Goal: Information Seeking & Learning: Check status

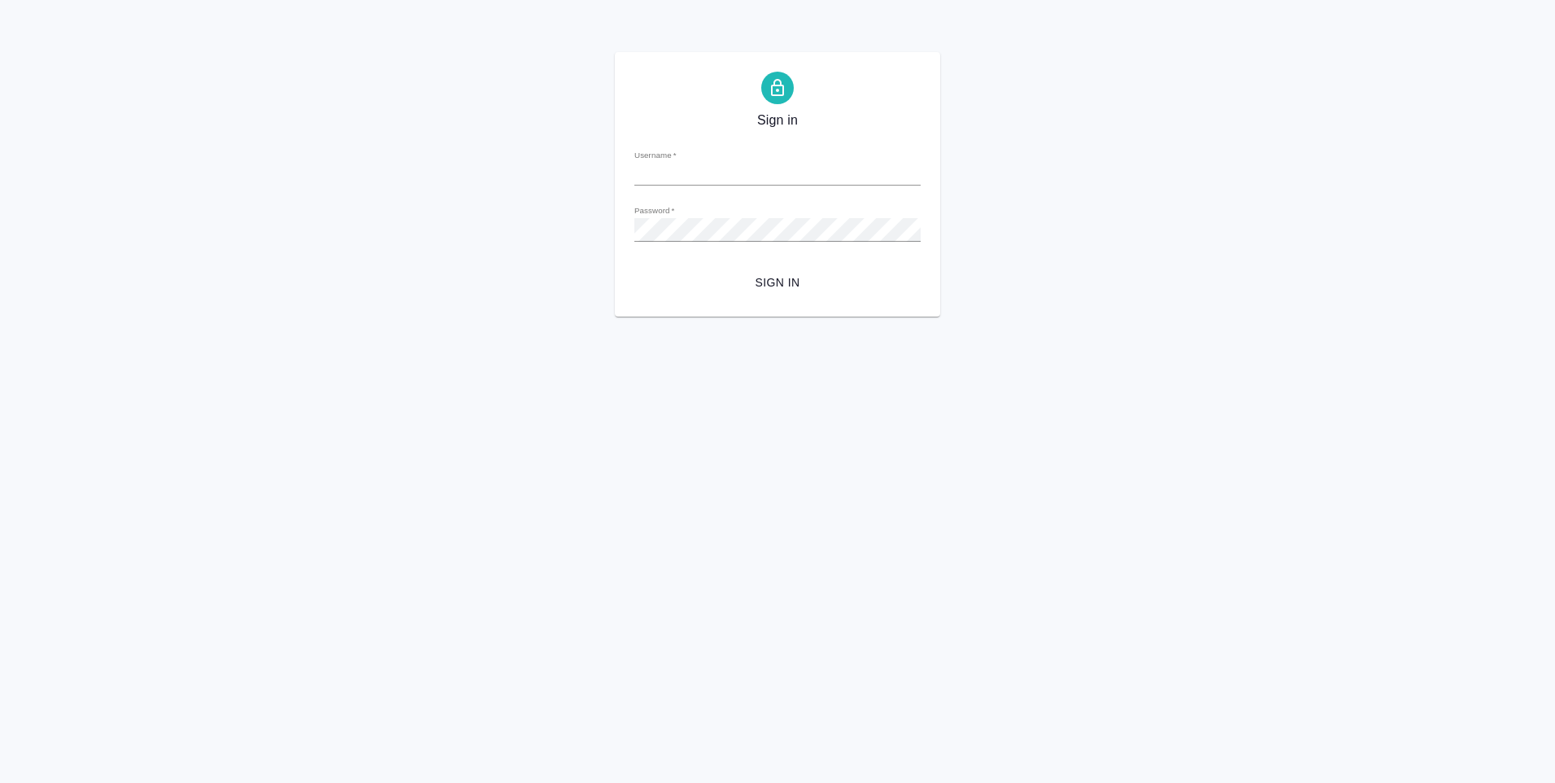
type input "y.levchenko@awatera.com"
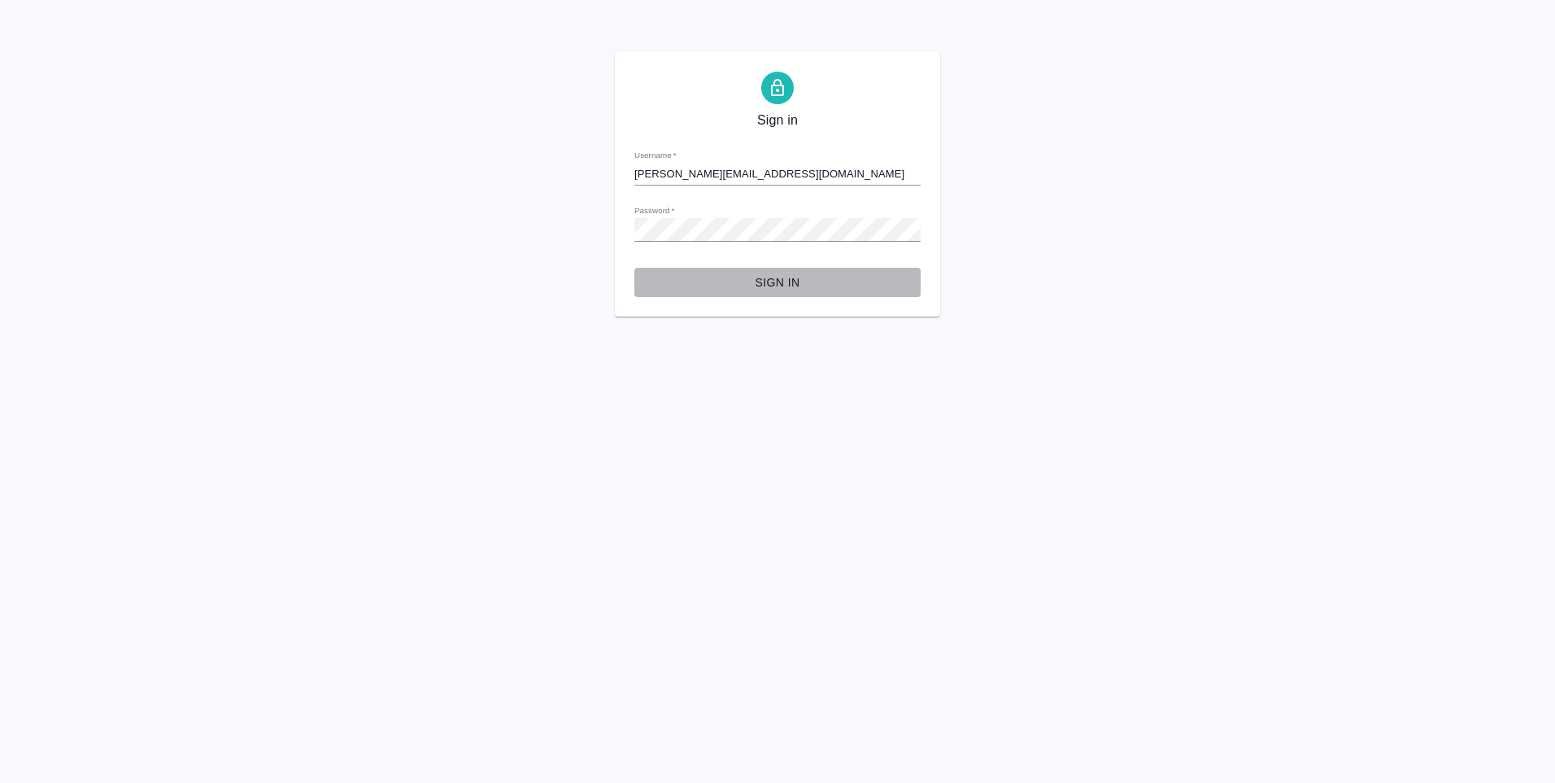
click at [747, 286] on span "Sign in" at bounding box center [778, 283] width 260 height 20
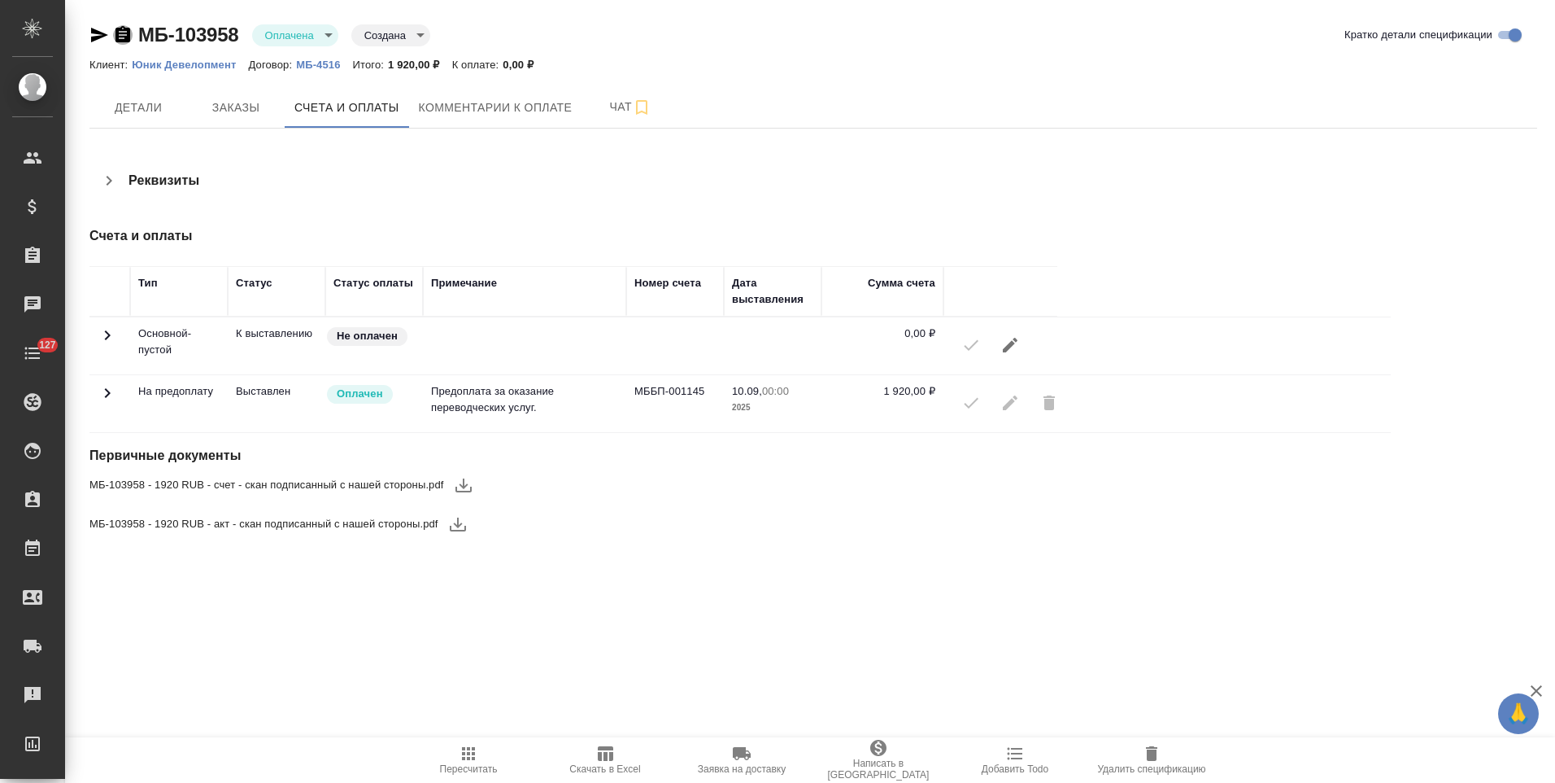
click at [124, 41] on icon "button" at bounding box center [123, 34] width 15 height 16
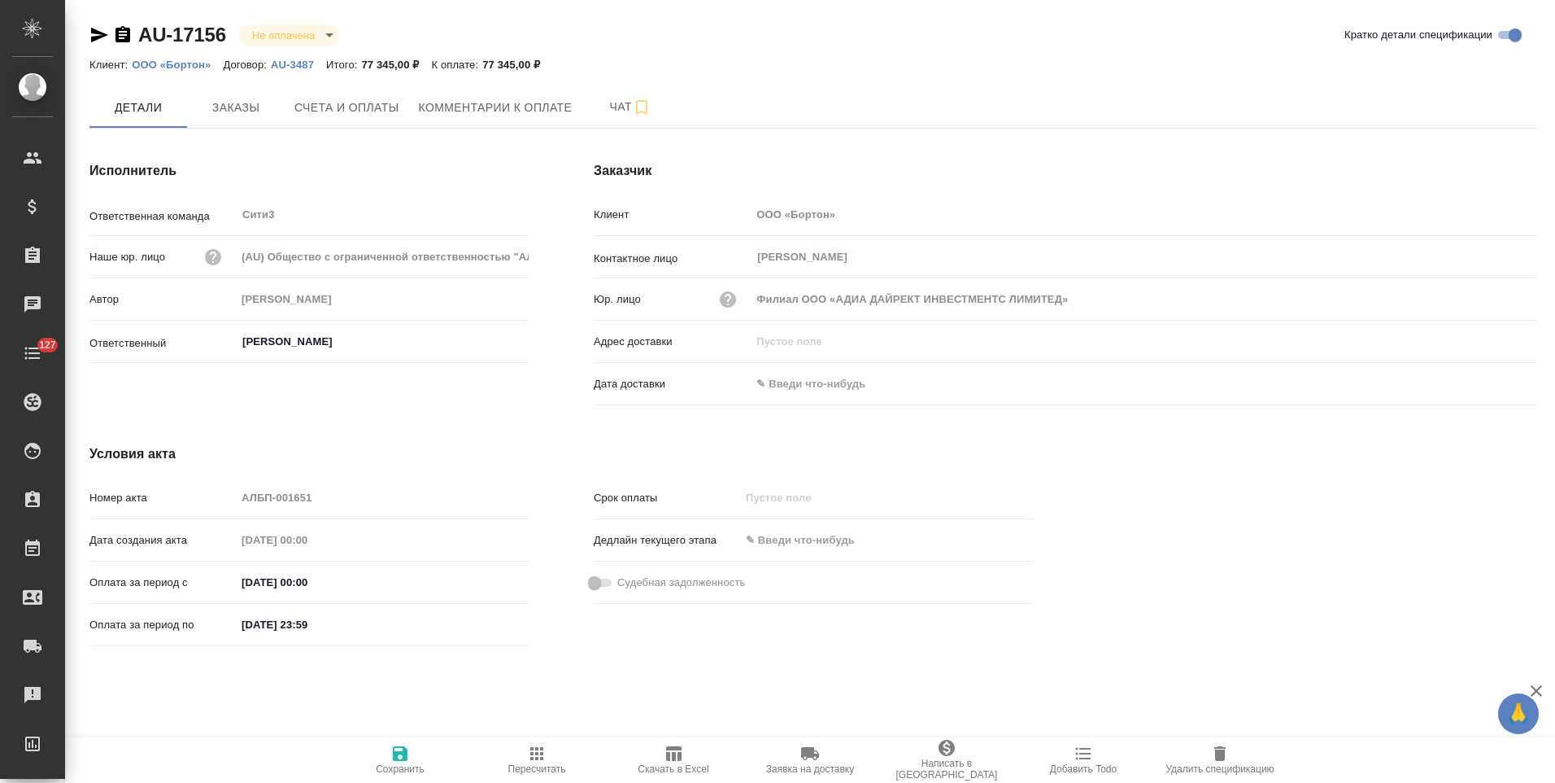
click at [122, 37] on icon "button" at bounding box center [123, 34] width 15 height 16
click at [124, 37] on icon "button" at bounding box center [123, 34] width 15 height 16
click at [120, 40] on icon "button" at bounding box center [123, 34] width 15 height 16
click at [123, 37] on icon "button" at bounding box center [123, 34] width 15 height 16
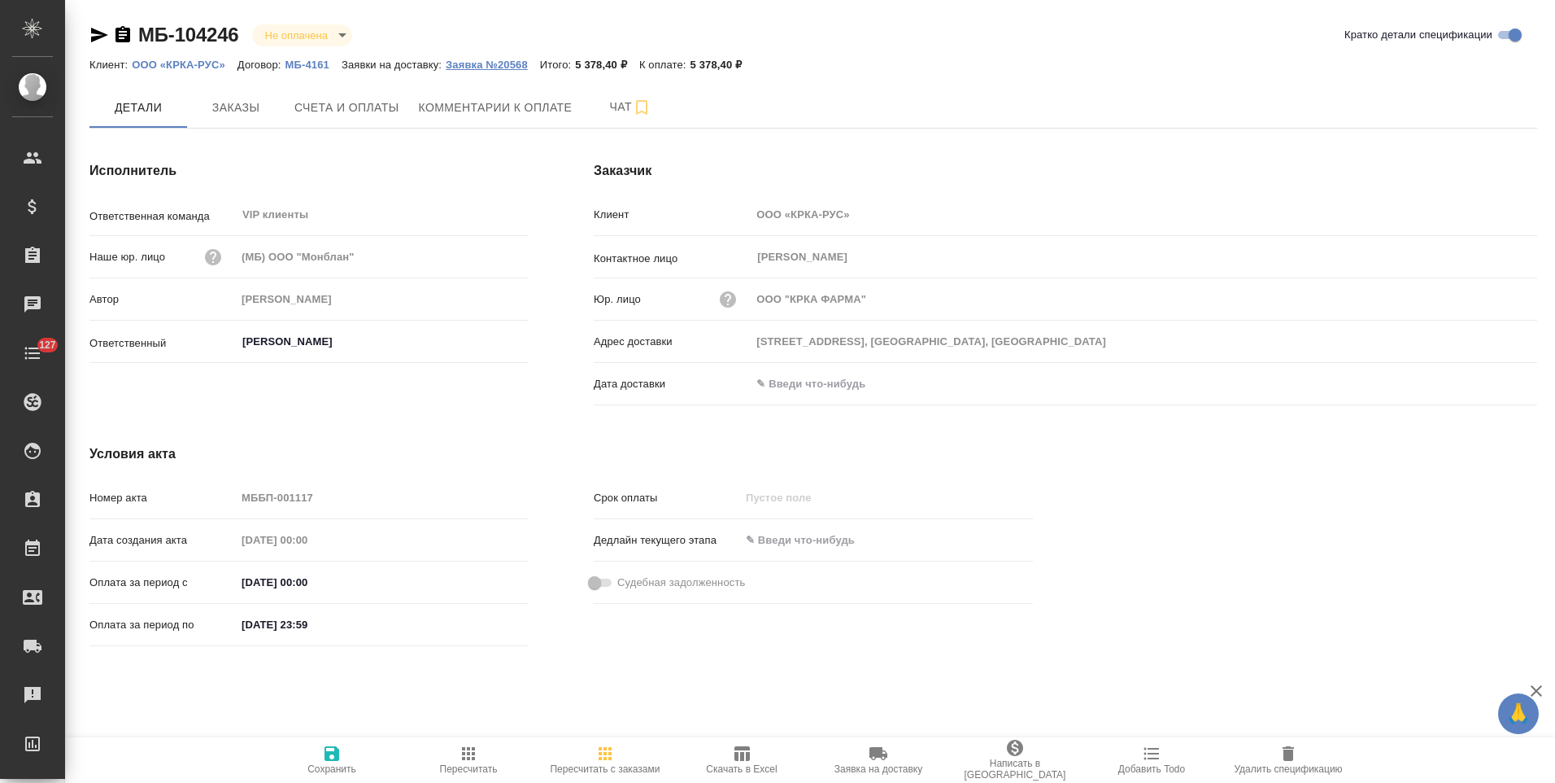
click at [523, 63] on p "Заявка №20568" at bounding box center [493, 65] width 94 height 12
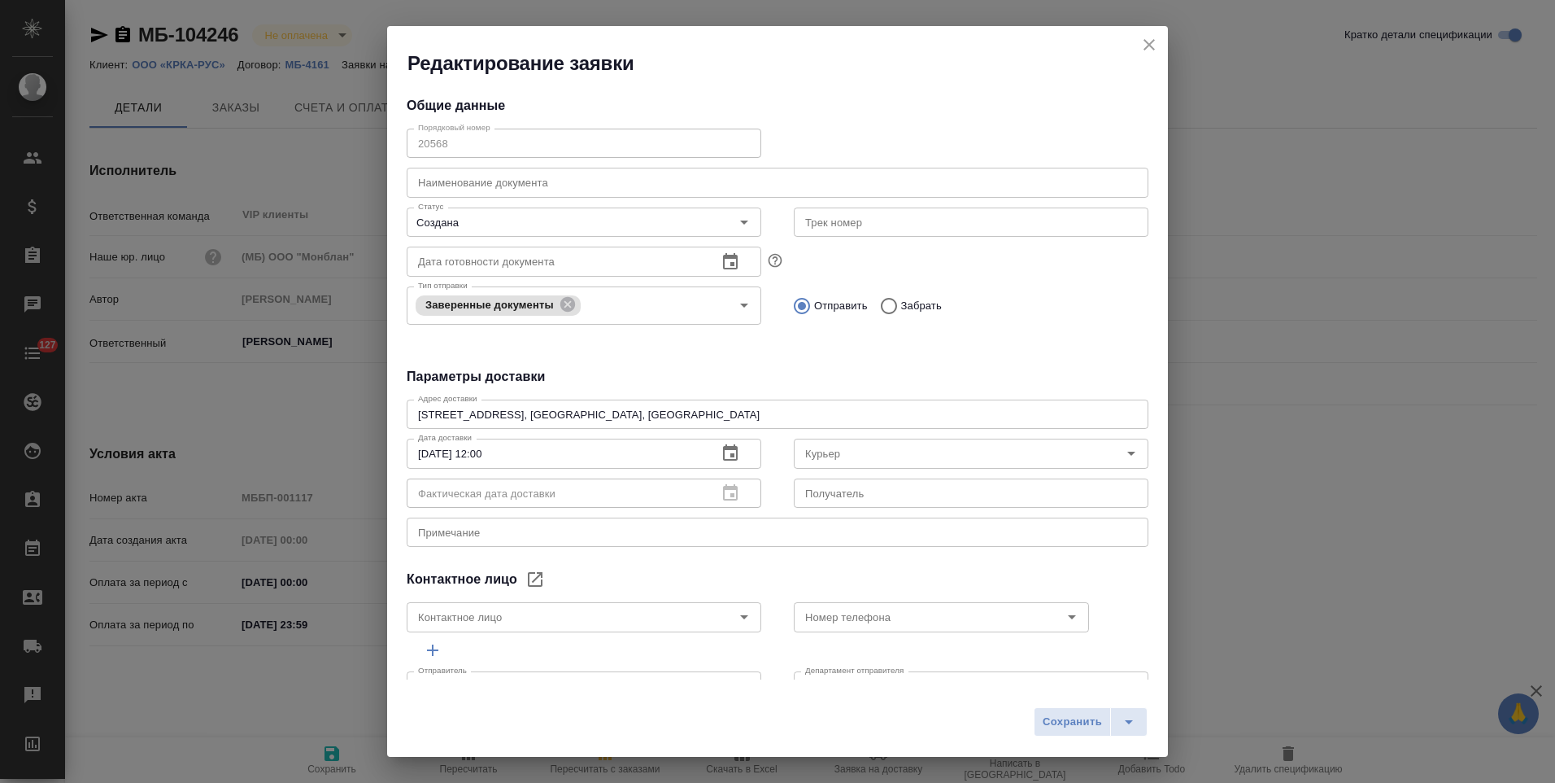
type input "Боровкова Варвара"
type input "+7 495 981 10 95 доб.231"
click at [1145, 49] on icon "close" at bounding box center [1149, 44] width 11 height 11
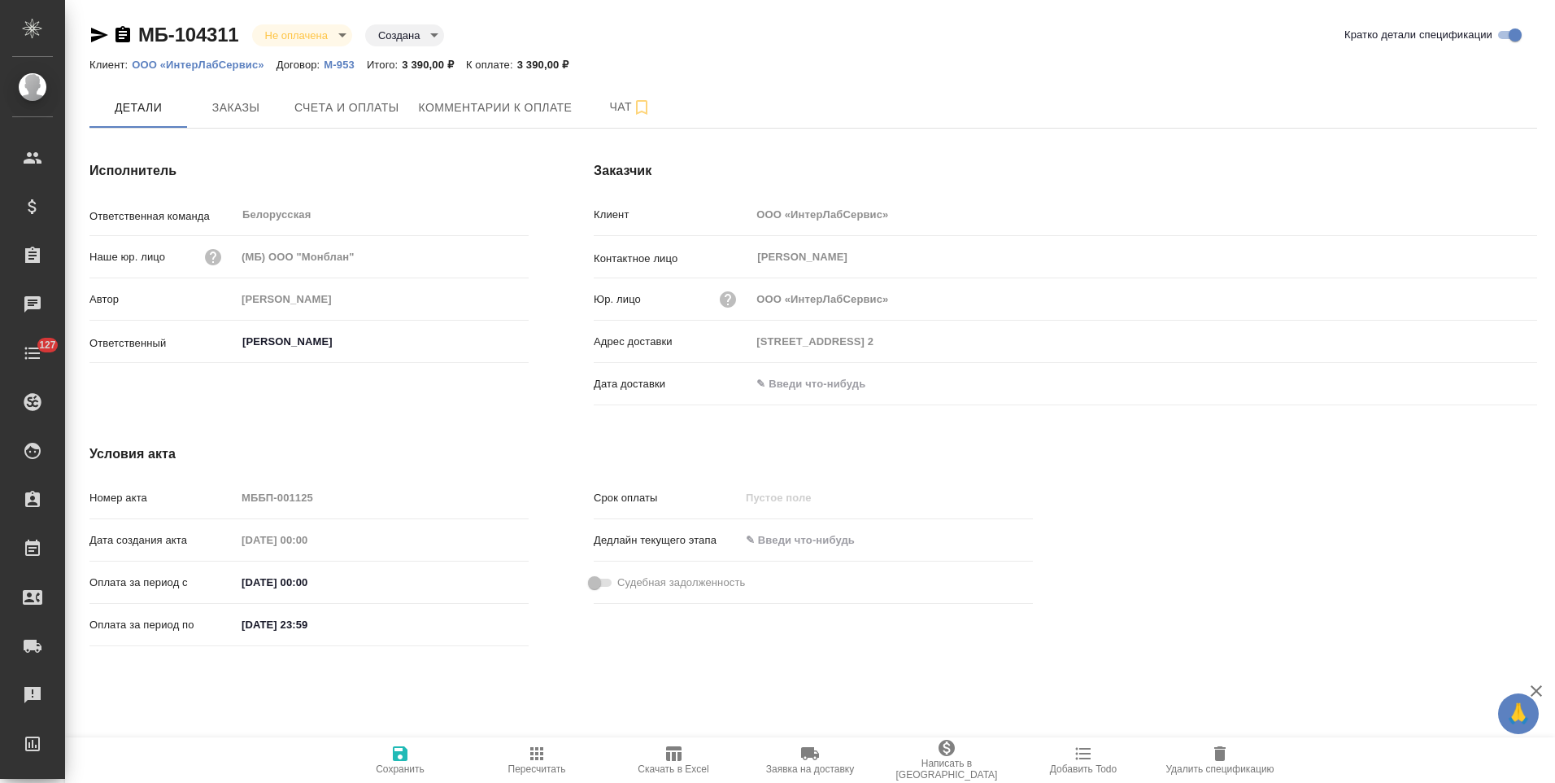
drag, startPoint x: 126, startPoint y: 36, endPoint x: 157, endPoint y: 24, distance: 33.2
click at [126, 36] on icon "button" at bounding box center [123, 34] width 15 height 16
drag, startPoint x: 123, startPoint y: 37, endPoint x: 305, endPoint y: 26, distance: 182.6
click at [123, 37] on icon "button" at bounding box center [123, 34] width 15 height 16
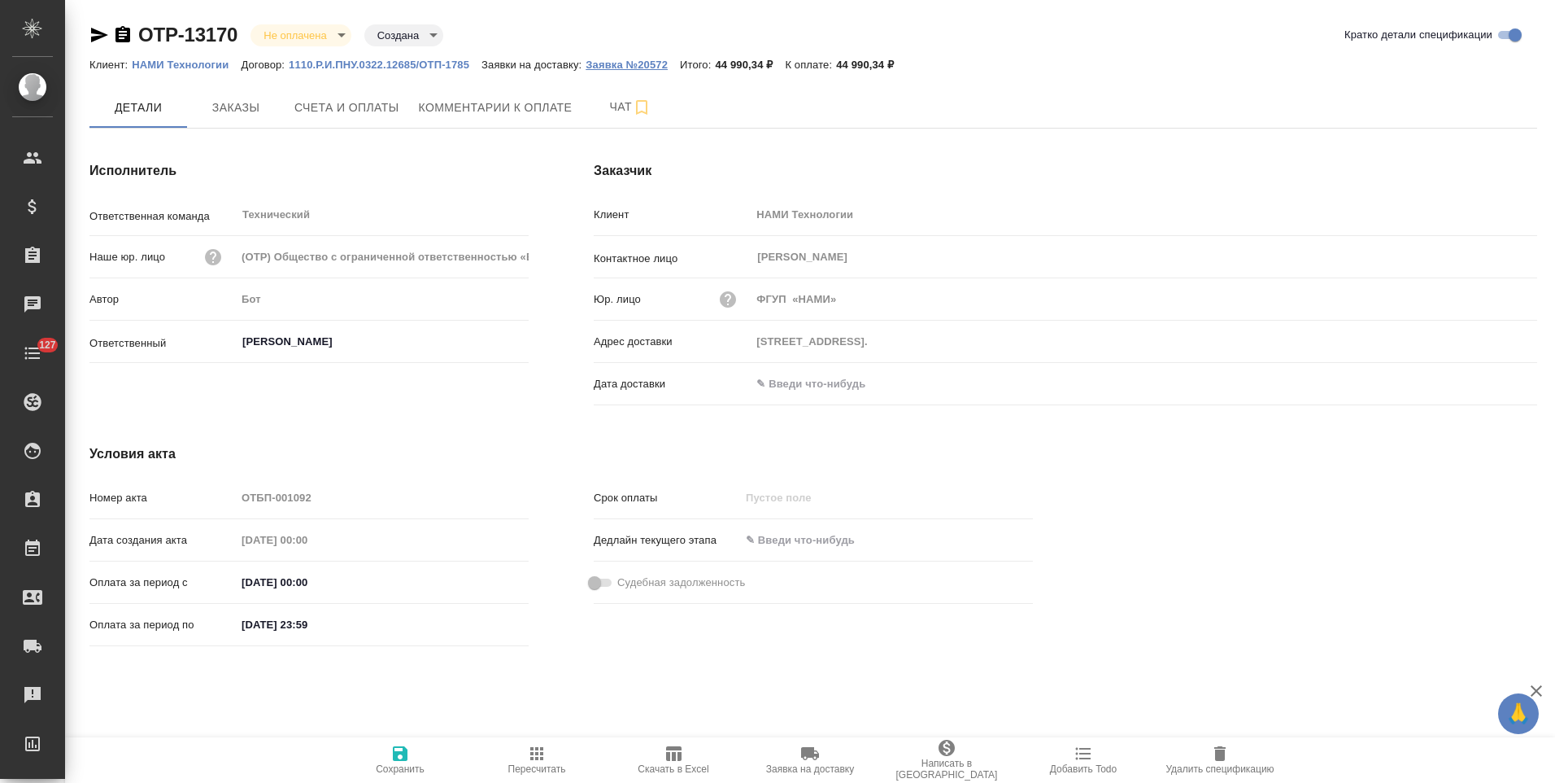
click at [627, 67] on p "Заявка №20572" at bounding box center [633, 65] width 94 height 12
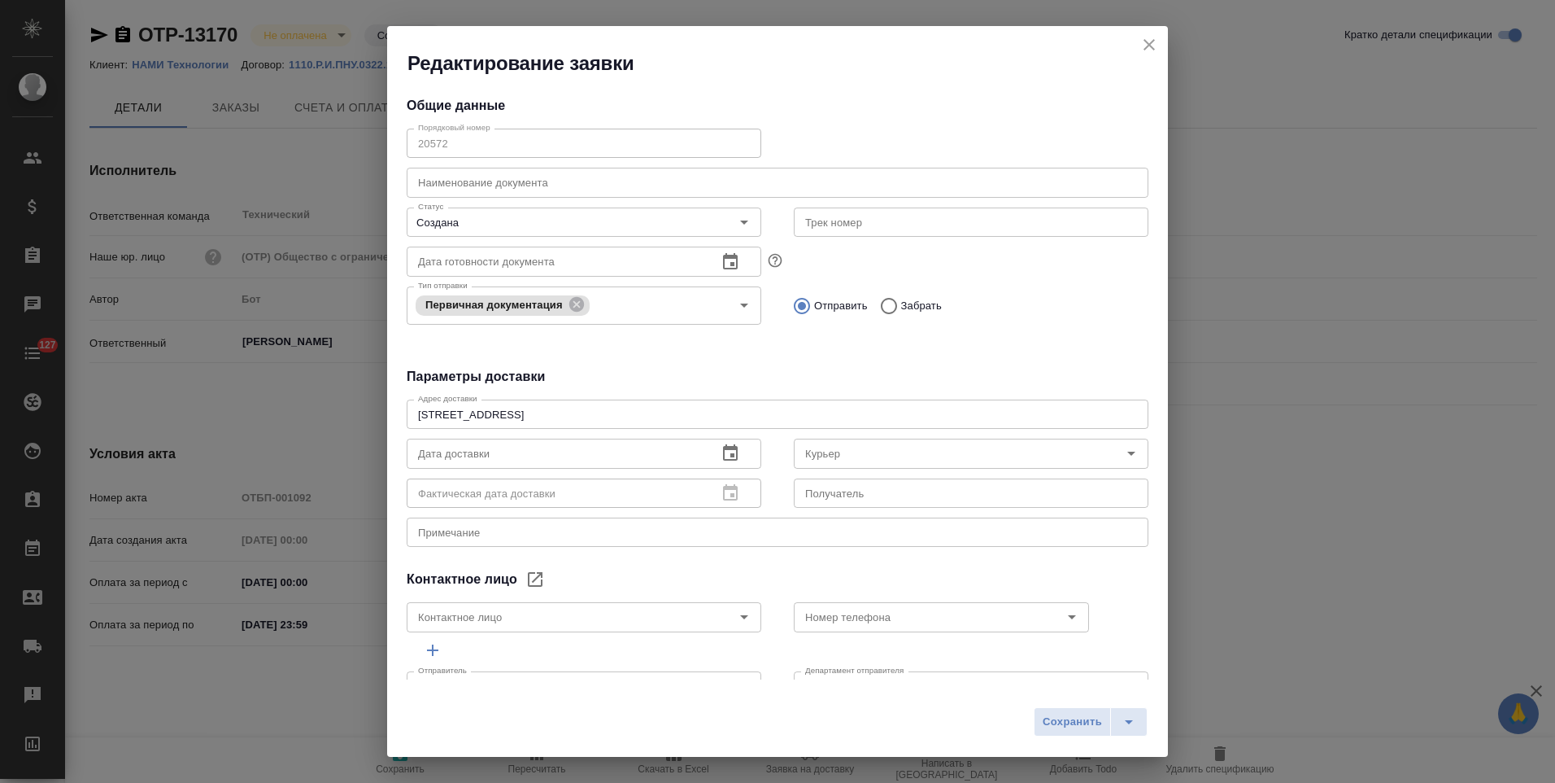
type input "Ефимчук Владимир Владимирович"
type input "89266354615"
click at [1154, 46] on icon "close" at bounding box center [1150, 45] width 20 height 20
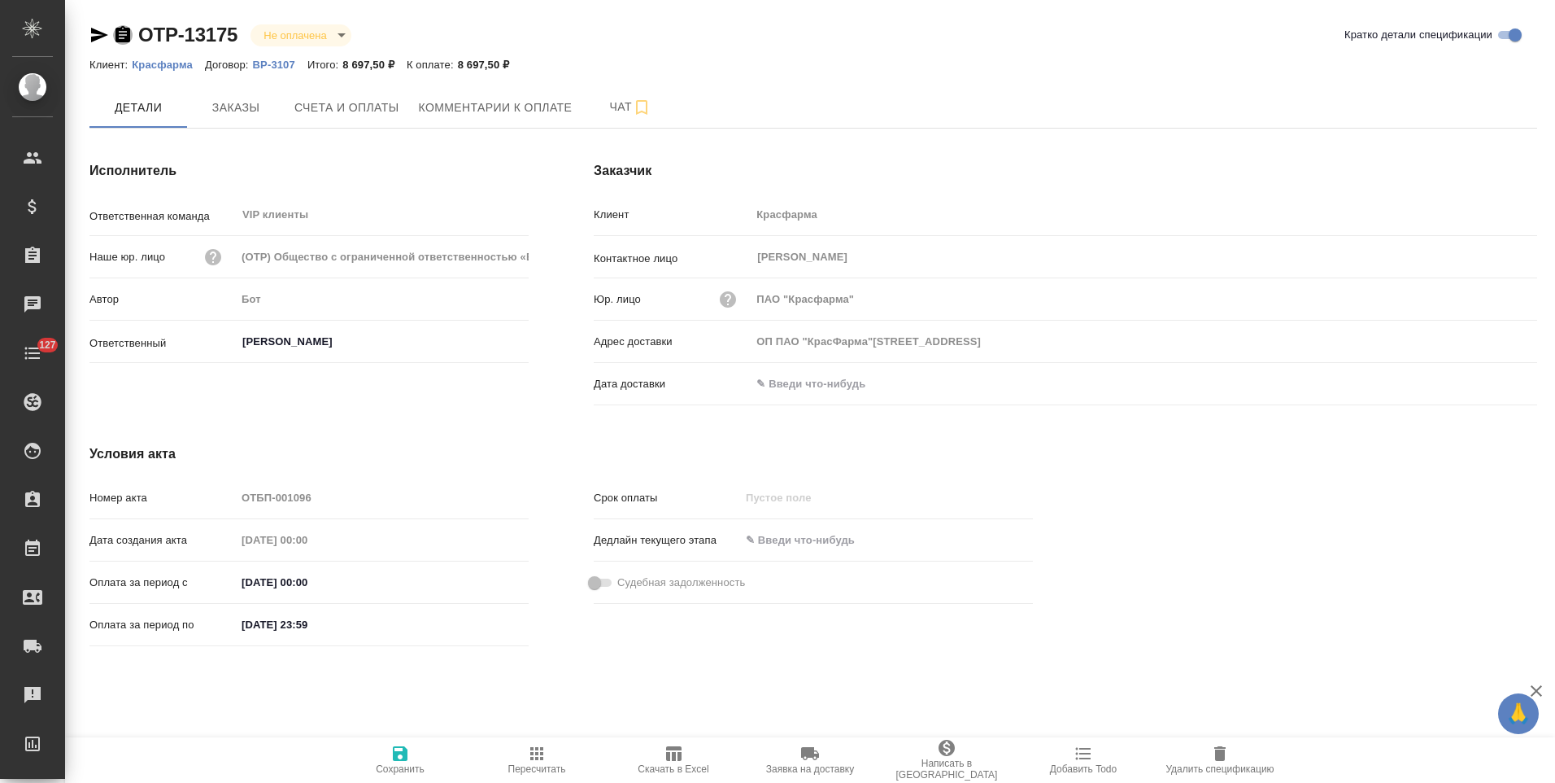
click at [121, 33] on icon "button" at bounding box center [123, 34] width 15 height 16
type input "ОП ПАО "КрасФарма"[STREET_ADDRESS]"
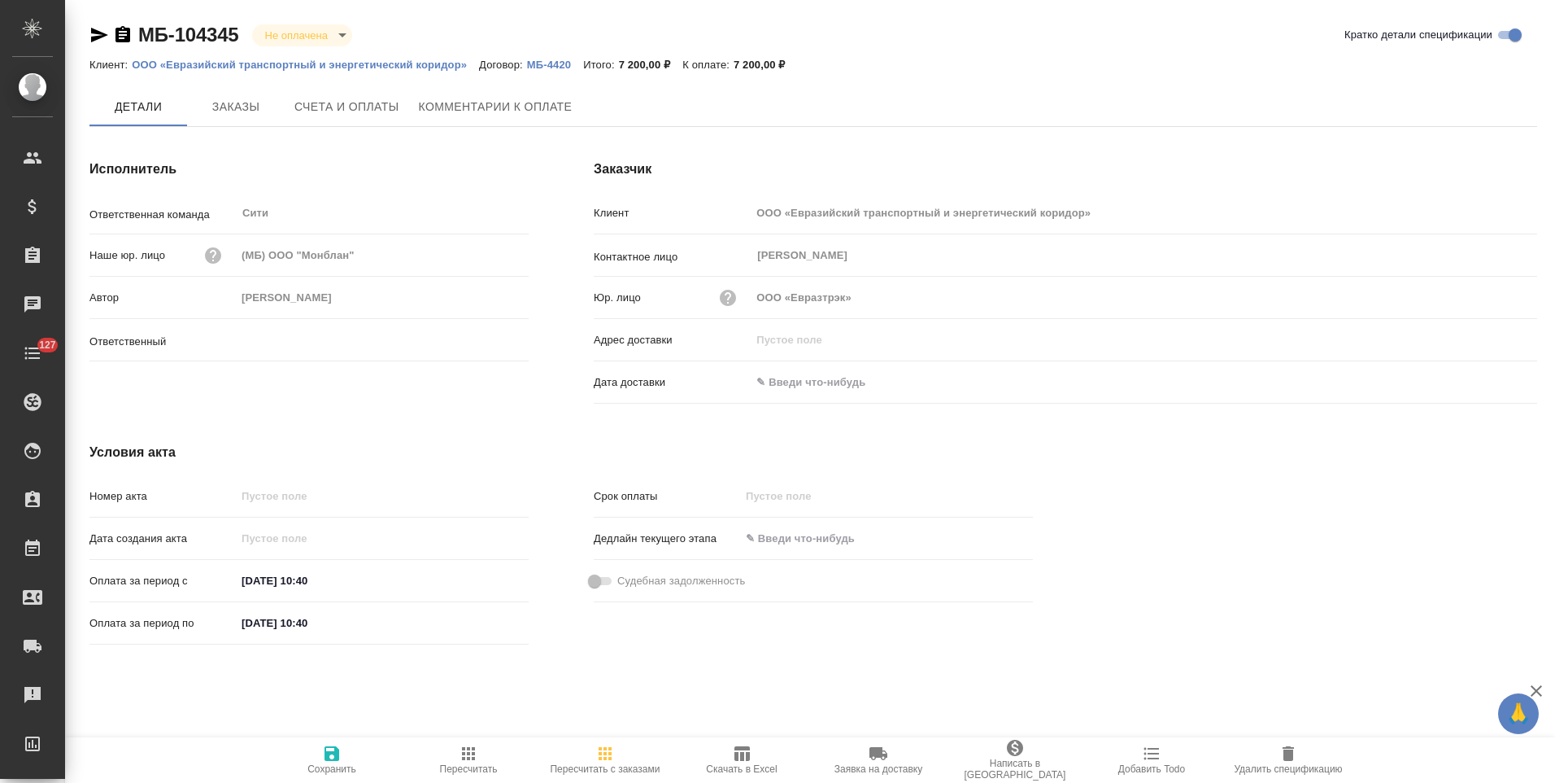
type input "Лямина Надежда"
click at [554, 66] on p "МБ-4420" at bounding box center [555, 65] width 56 height 12
click at [117, 35] on icon "button" at bounding box center [123, 34] width 15 height 16
click at [337, 115] on span "Счета и оплаты" at bounding box center [346, 108] width 105 height 20
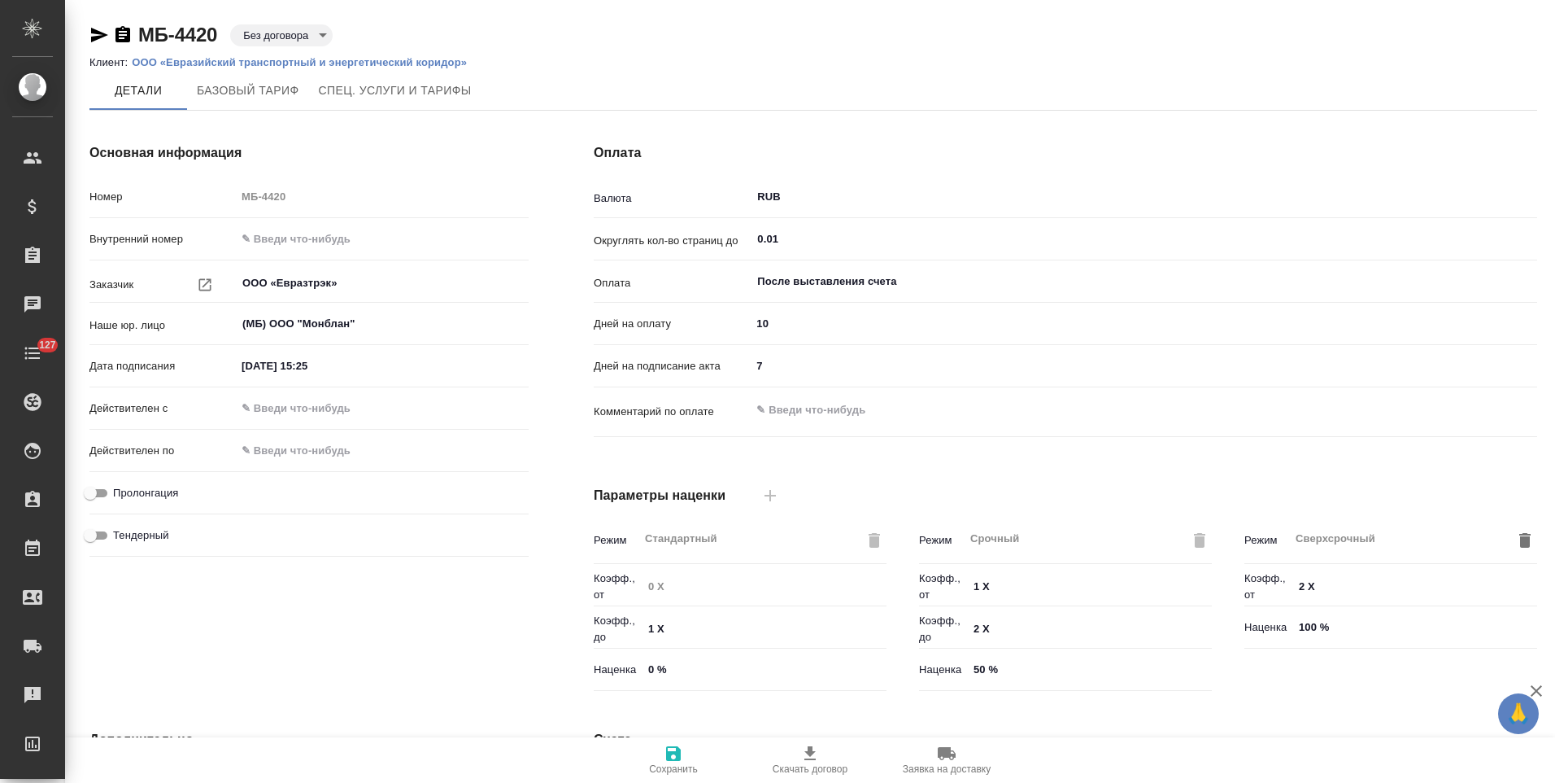
type input "Стандартный шаблон - [PHONE_NUMBER] - ВЫБЕРИ МЕНЯ!"
type input "Базовый ТП 2025"
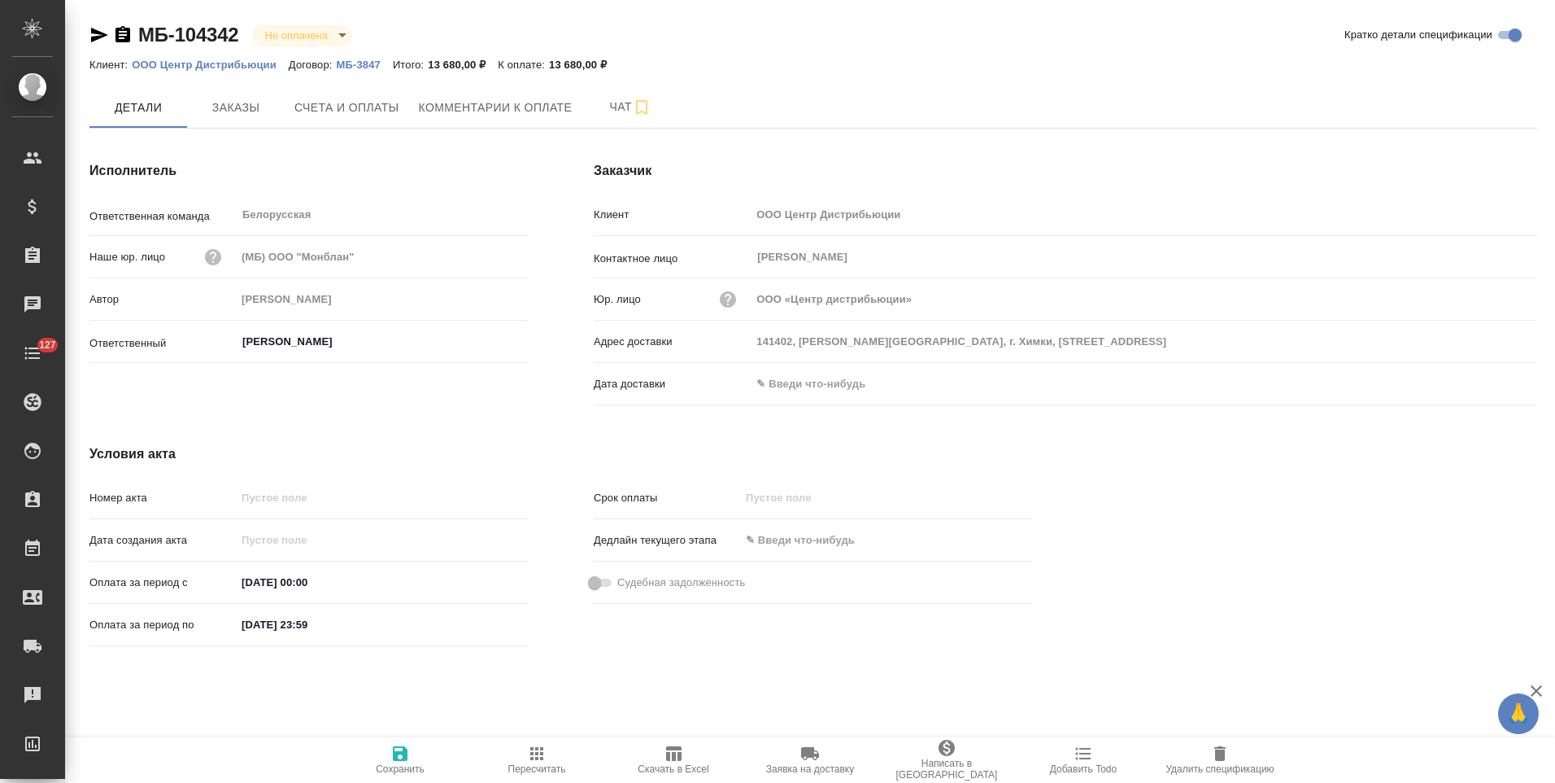
click at [344, 63] on p "МБ-3847" at bounding box center [365, 65] width 56 height 12
click at [126, 31] on icon "button" at bounding box center [123, 34] width 15 height 16
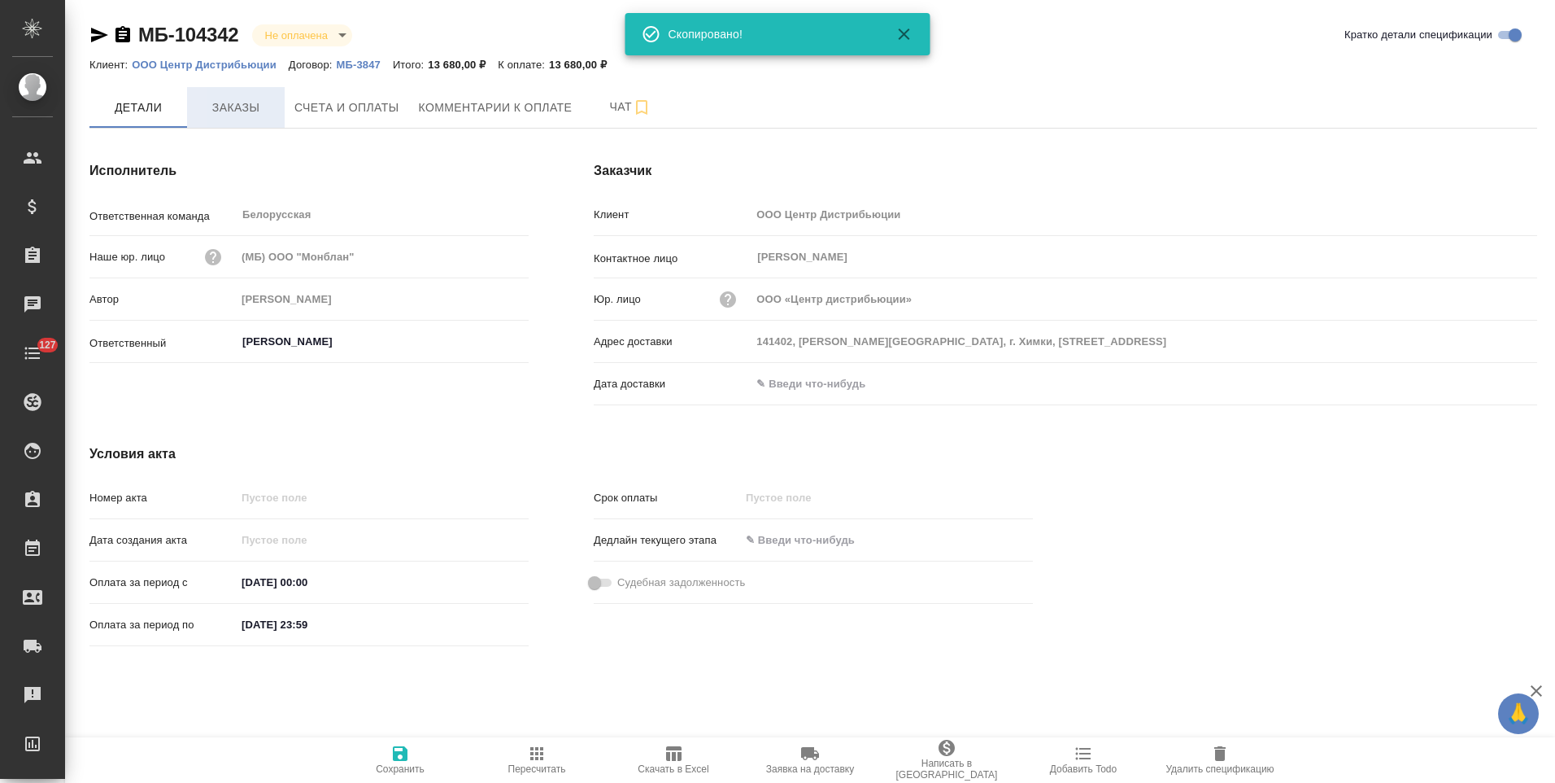
click at [229, 105] on span "Заказы" at bounding box center [236, 108] width 78 height 20
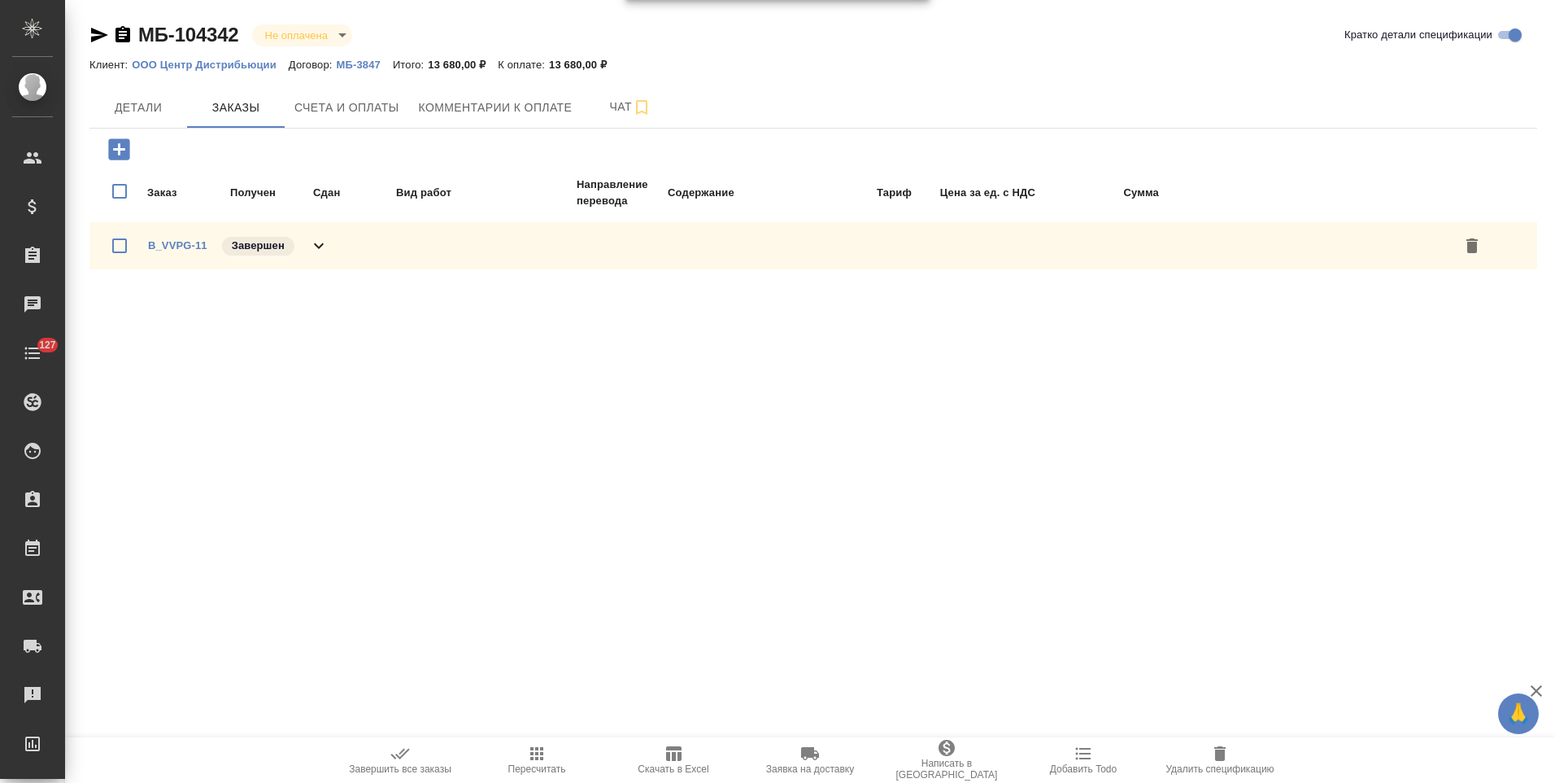
click at [140, 118] on button "Детали" at bounding box center [138, 107] width 98 height 41
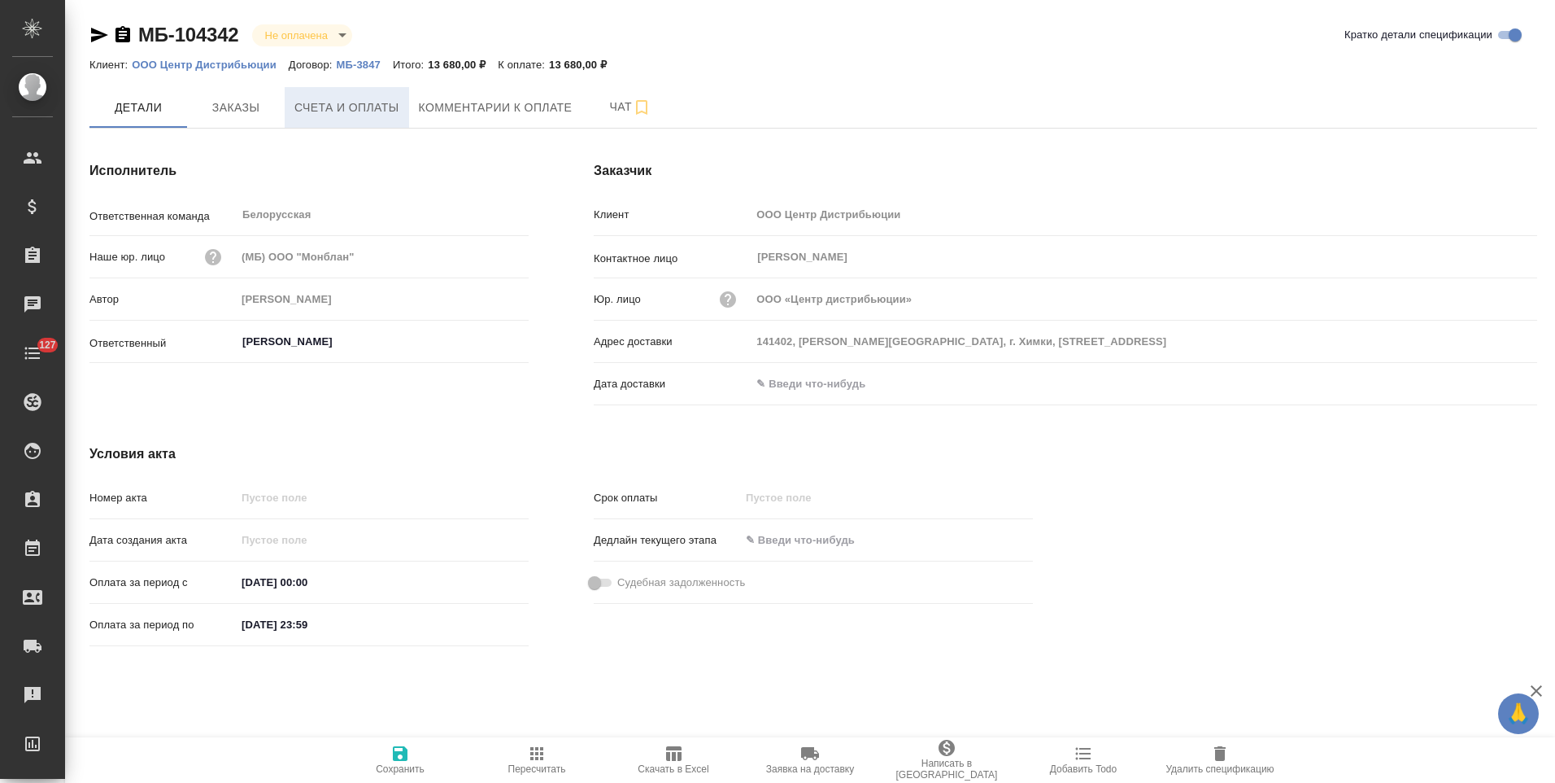
click at [351, 107] on span "Счета и оплаты" at bounding box center [346, 108] width 105 height 20
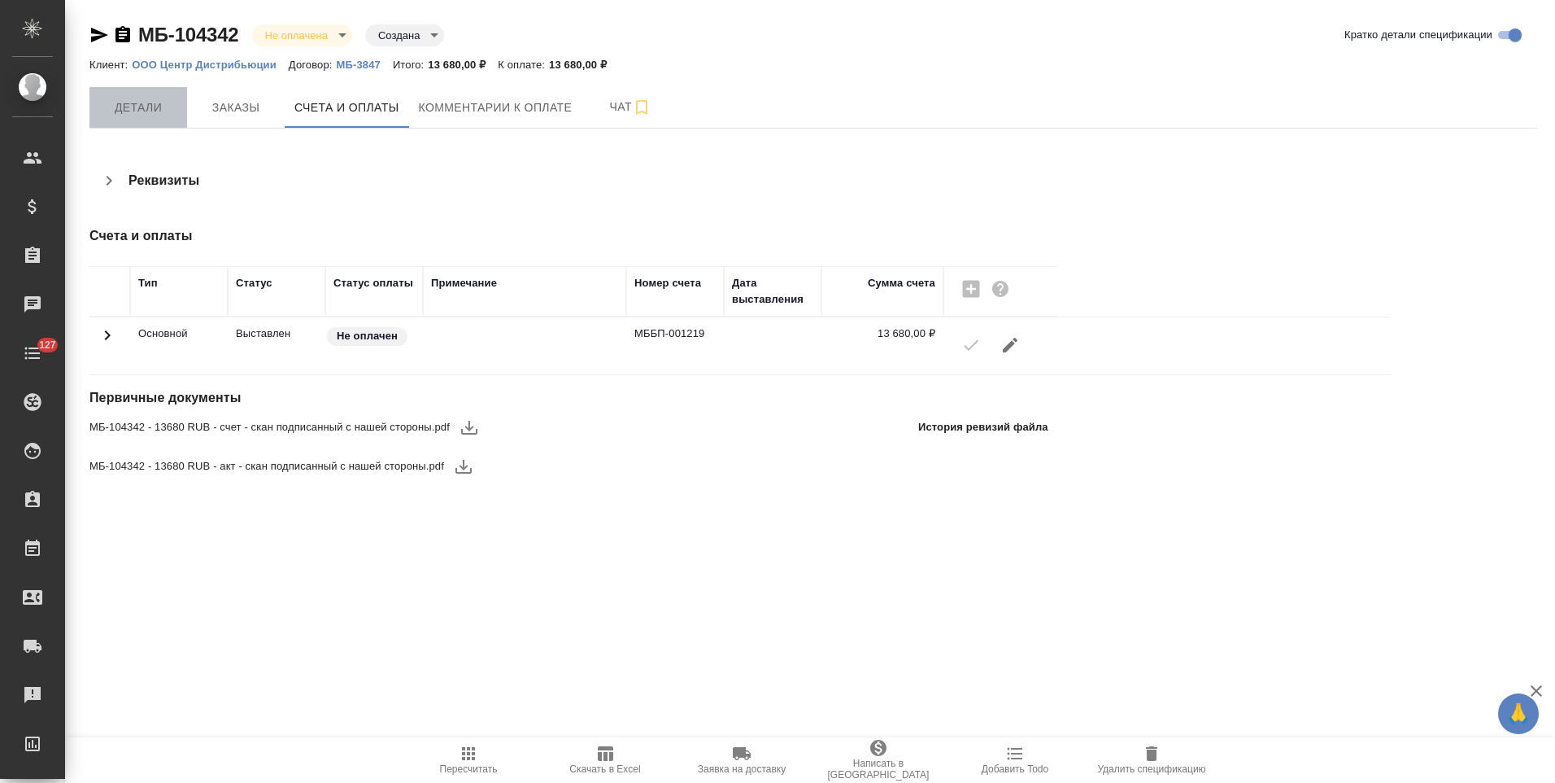
click at [135, 110] on span "Детали" at bounding box center [138, 108] width 78 height 20
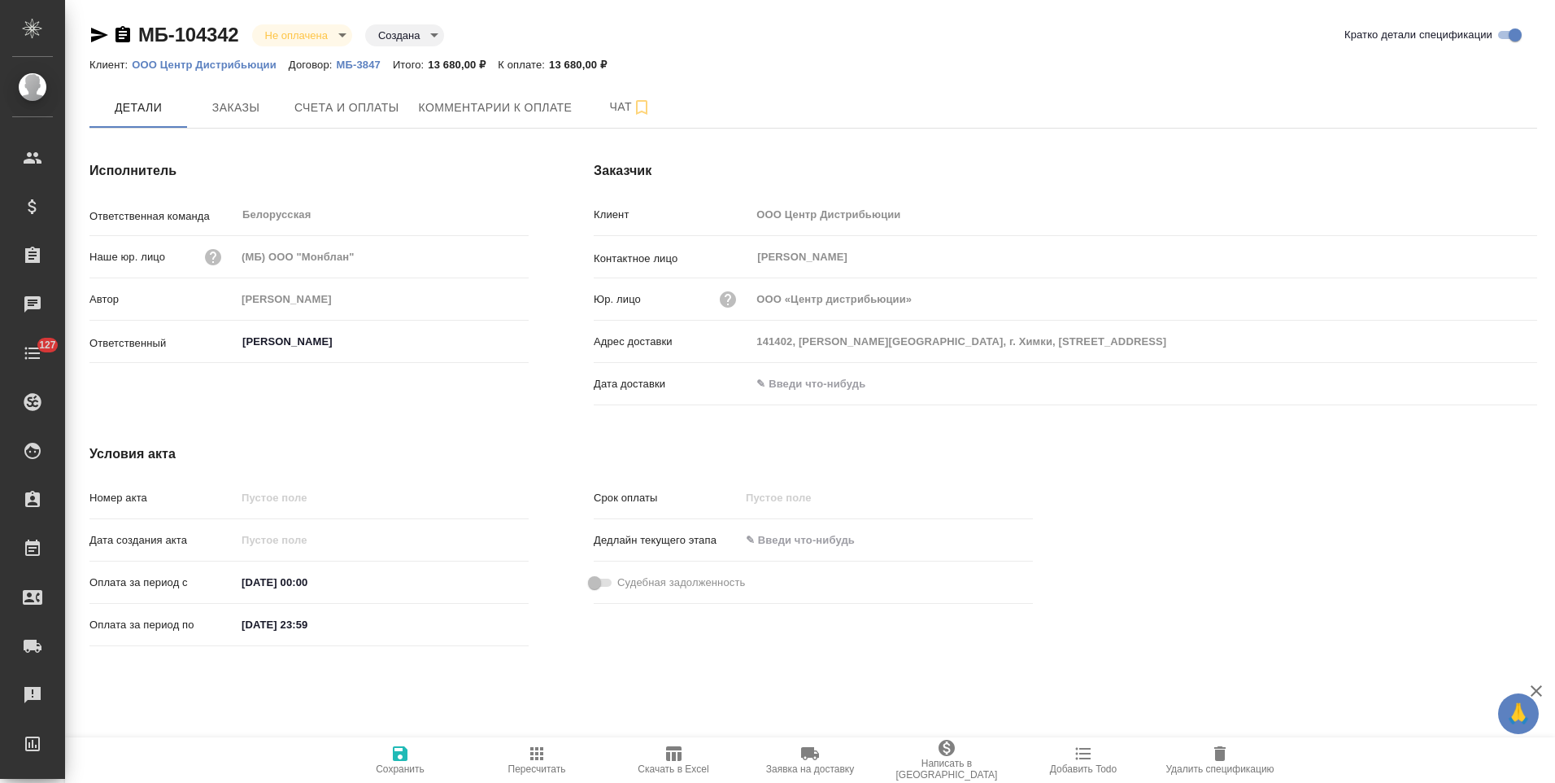
click at [814, 390] on input "text" at bounding box center [822, 384] width 142 height 24
click at [1487, 377] on icon "button" at bounding box center [1490, 381] width 15 height 16
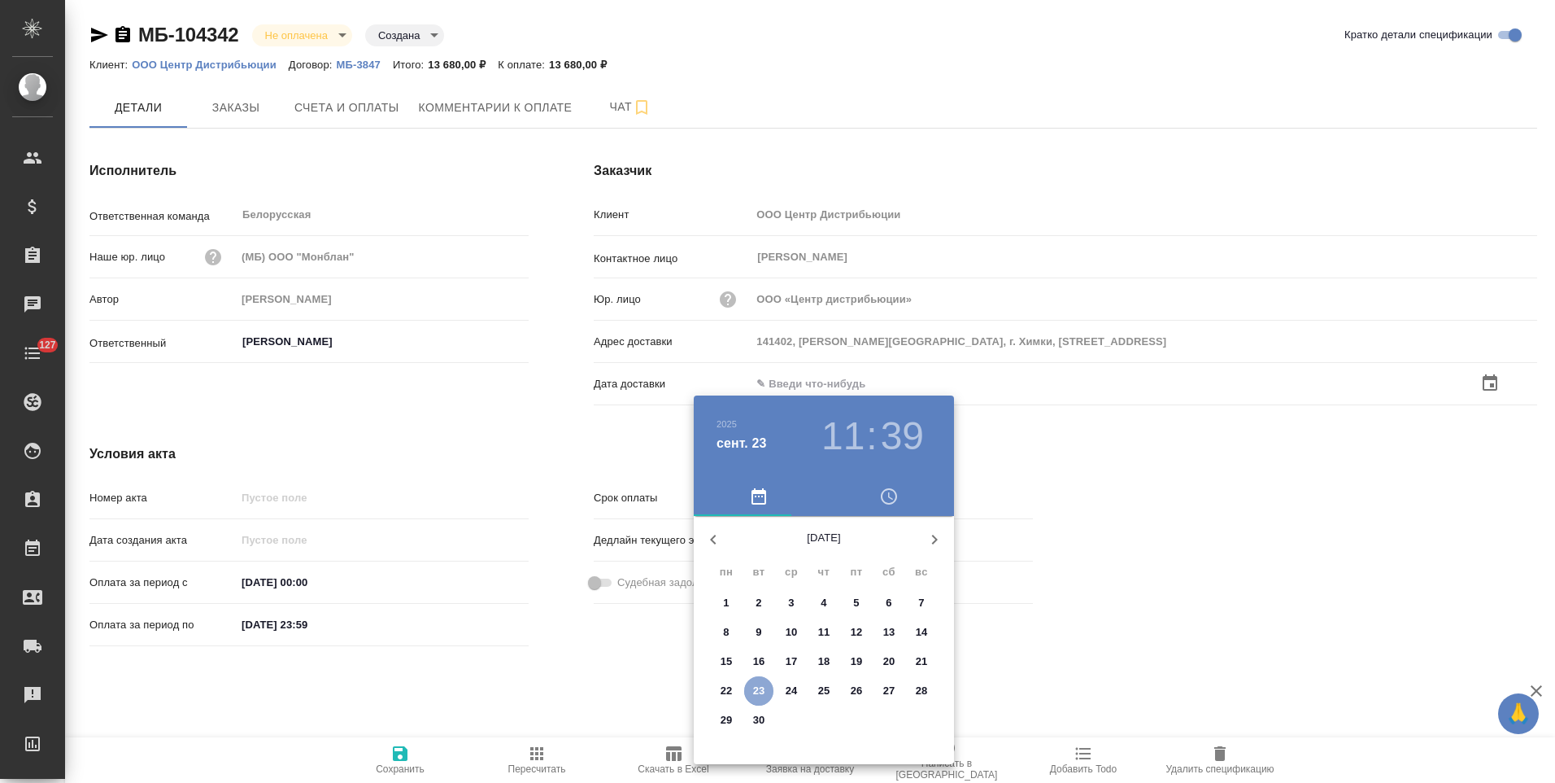
click at [759, 694] on p "23" at bounding box center [759, 691] width 12 height 16
type input "23.09.2025 11:39"
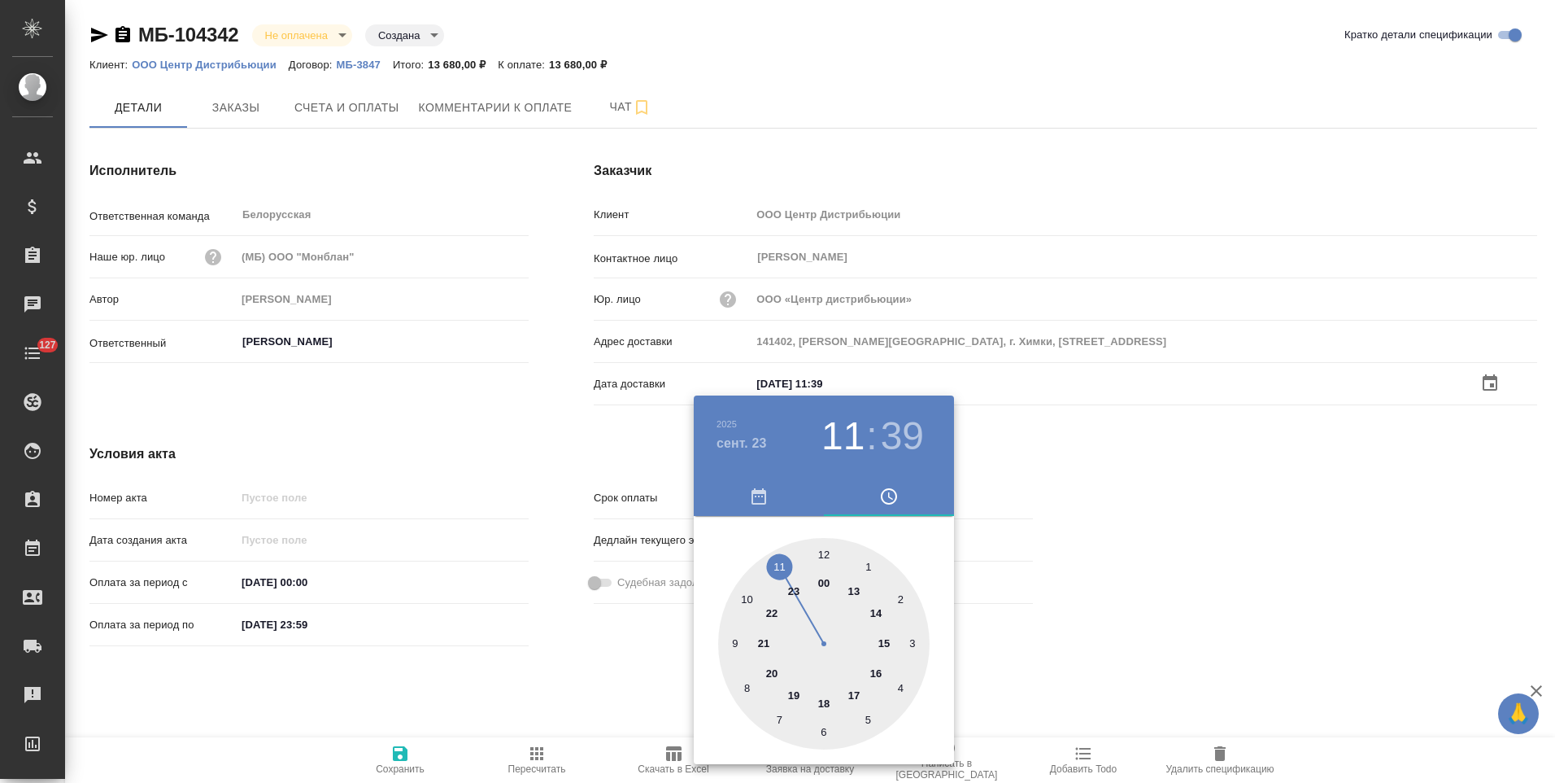
click at [581, 656] on div at bounding box center [777, 391] width 1555 height 783
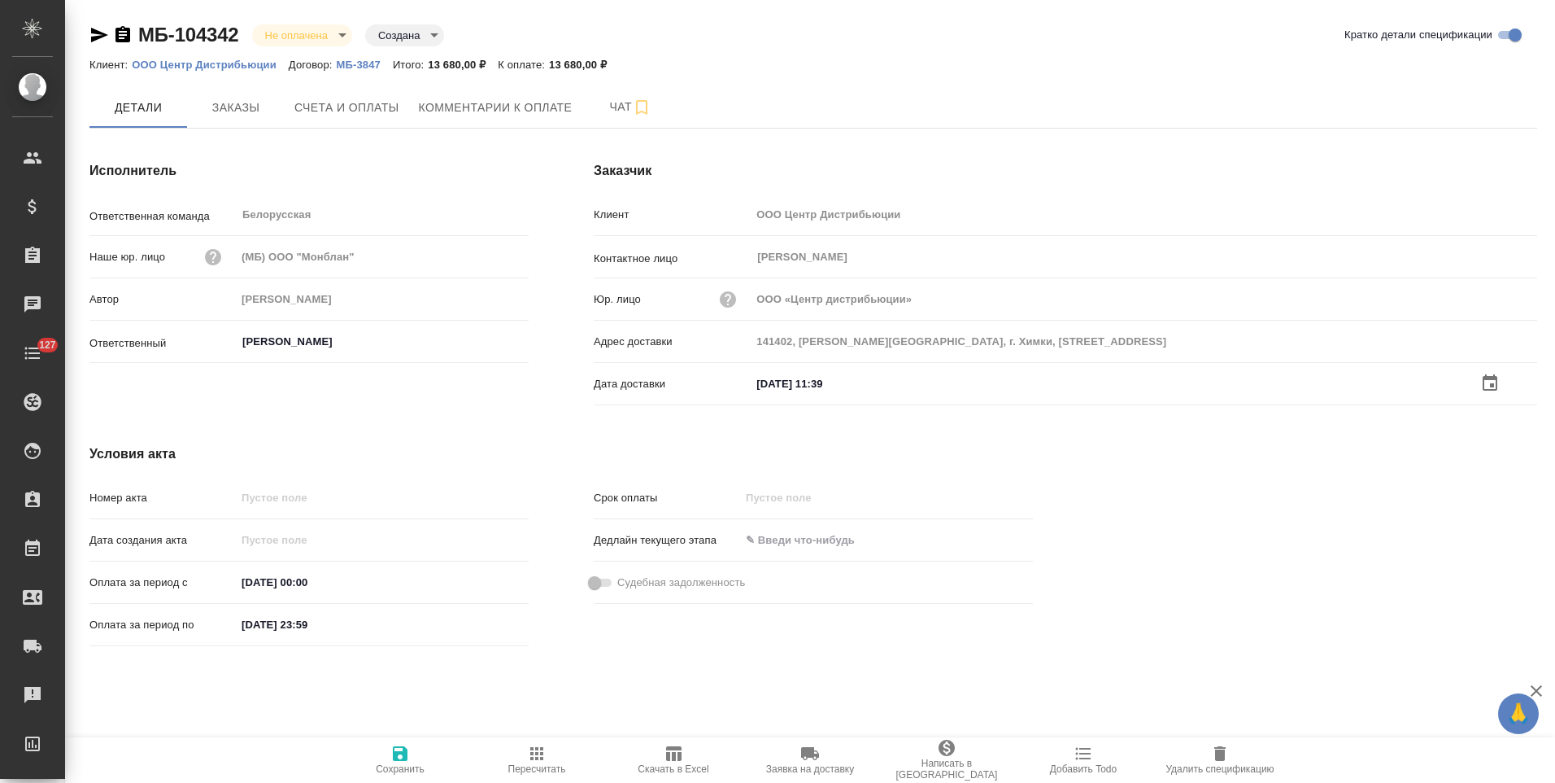
click at [401, 755] on icon "button" at bounding box center [400, 754] width 20 height 20
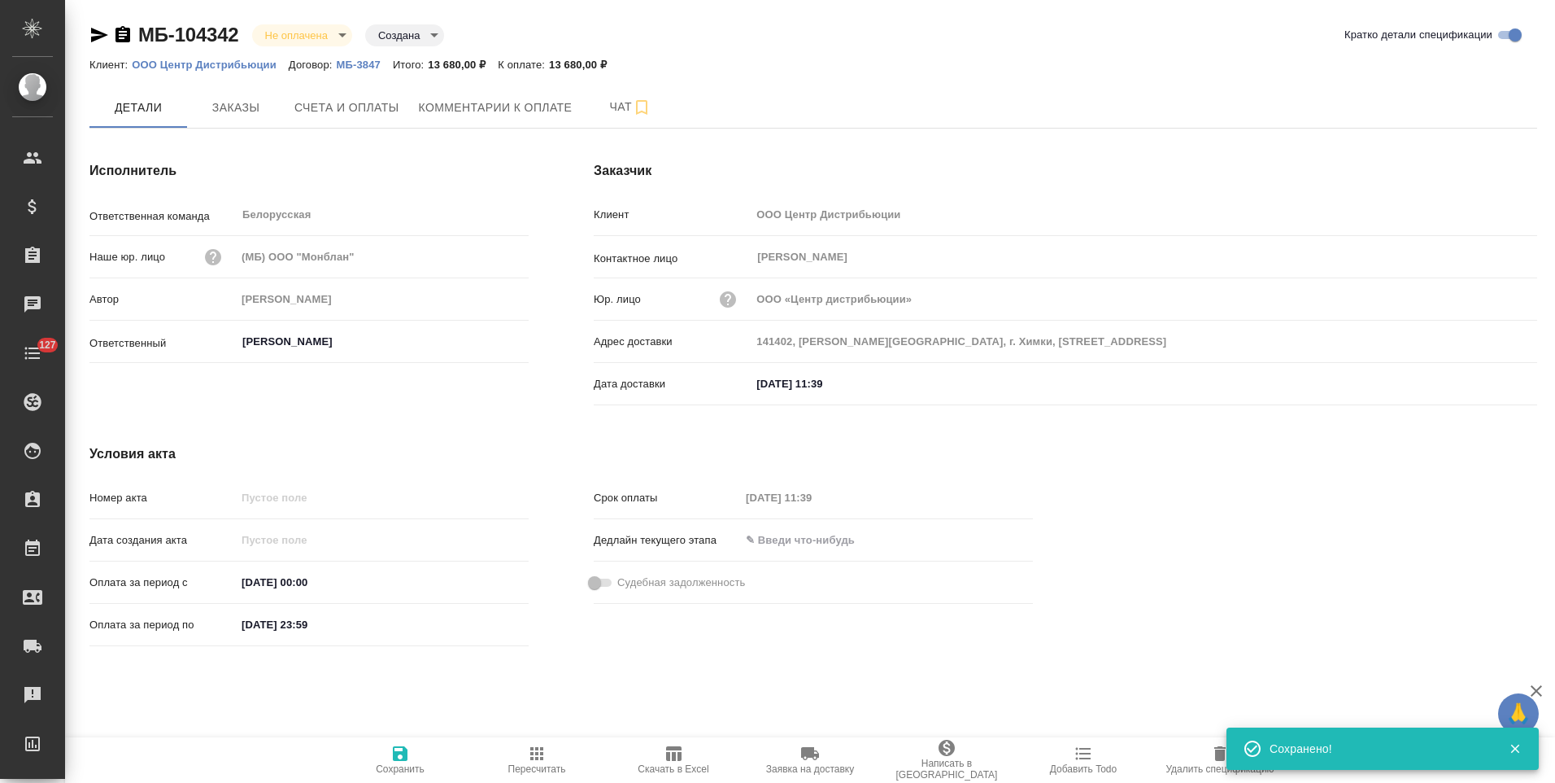
click at [521, 425] on div "Условия акта Номер акта Дата создания акта Оплата за период с 19.09.2025 00:00 …" at bounding box center [561, 548] width 1009 height 273
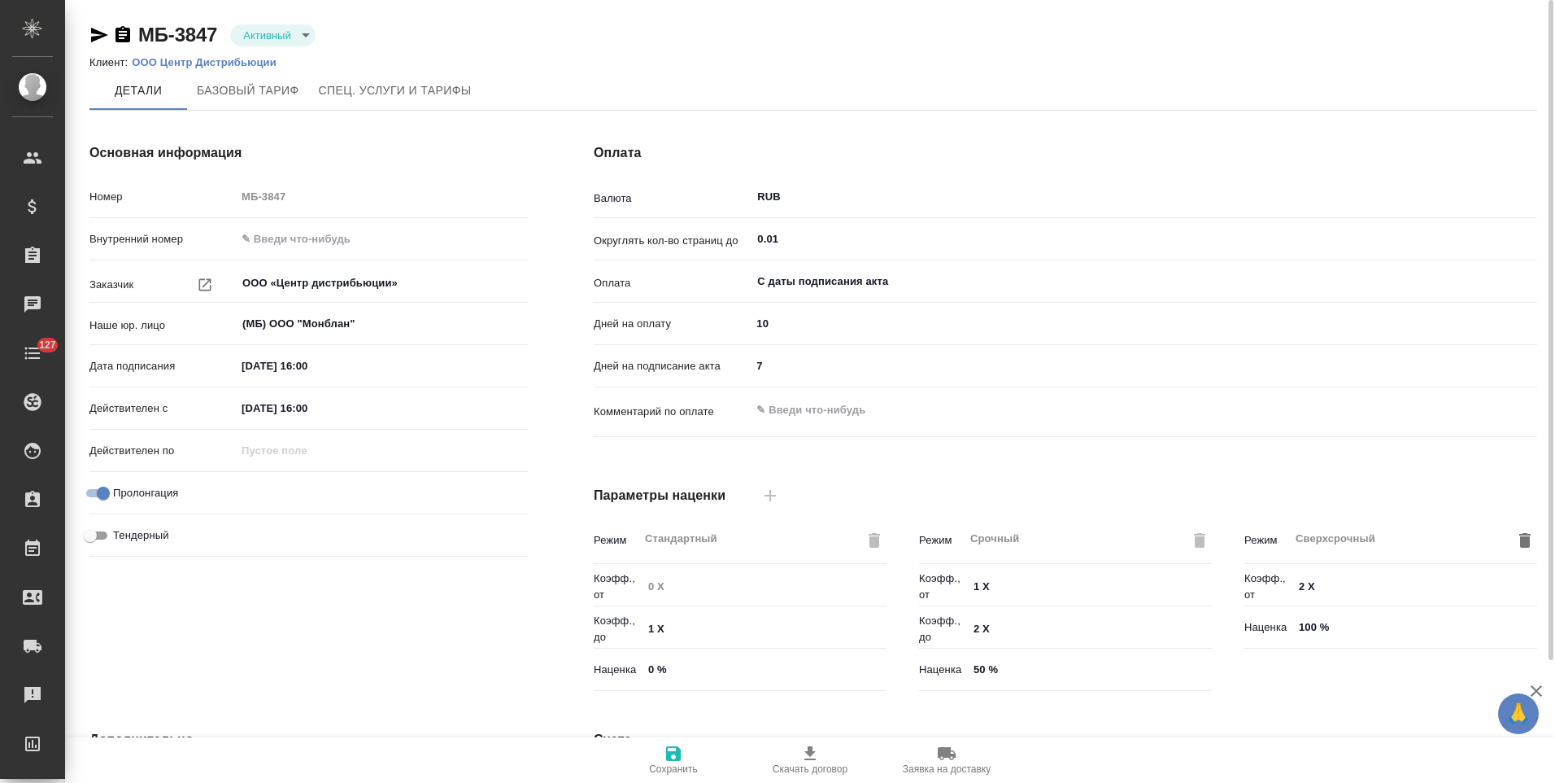
type input "Базовый ТП 2025"
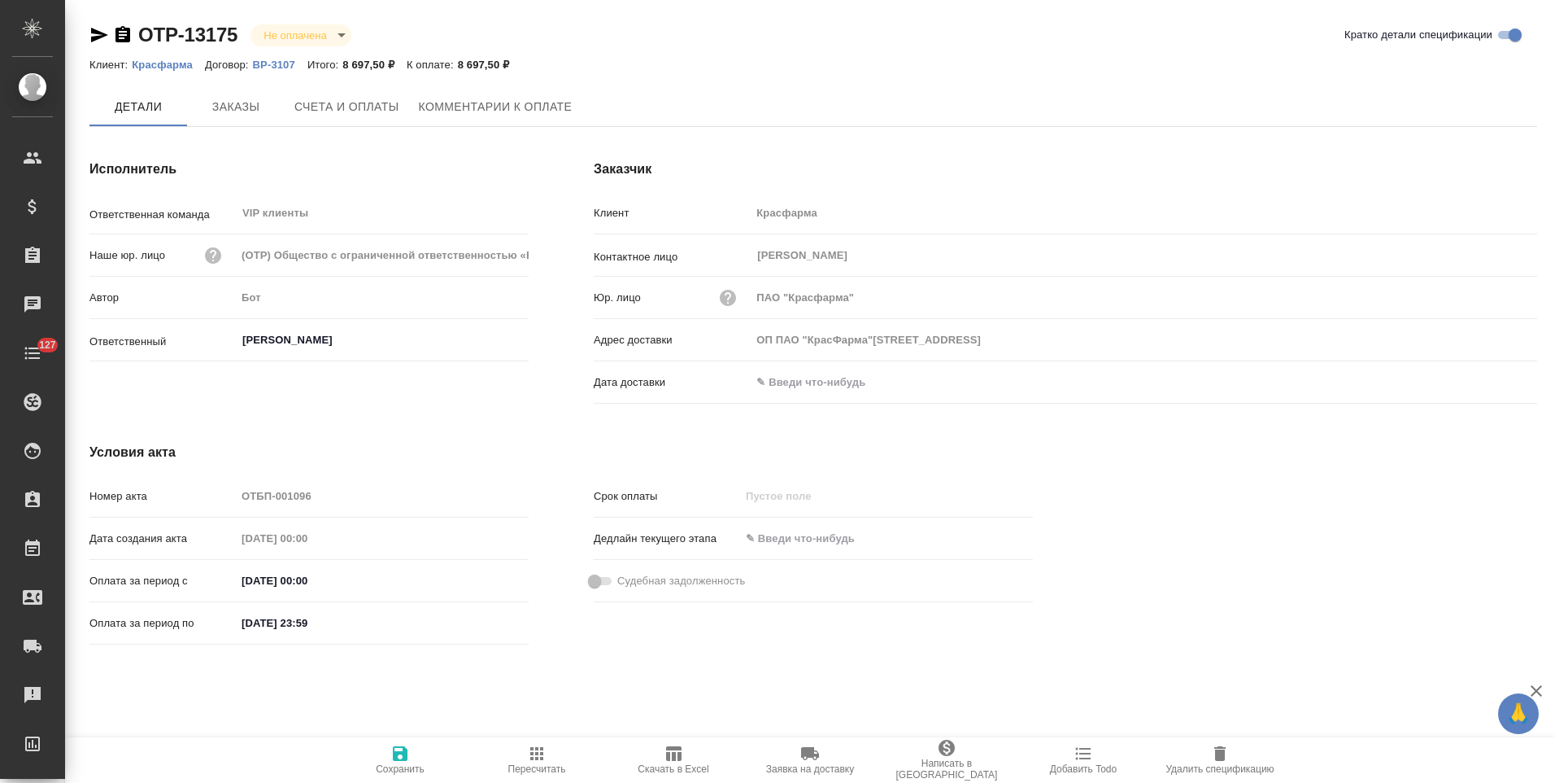
type input "ОП ПАО "КрасФарма"[STREET_ADDRESS]"
drag, startPoint x: 125, startPoint y: 30, endPoint x: 159, endPoint y: 52, distance: 40.6
click at [128, 29] on icon "button" at bounding box center [123, 34] width 15 height 16
click at [121, 31] on icon "button" at bounding box center [123, 34] width 15 height 16
type input "ОП ПАО "КрасФарма"[STREET_ADDRESS]"
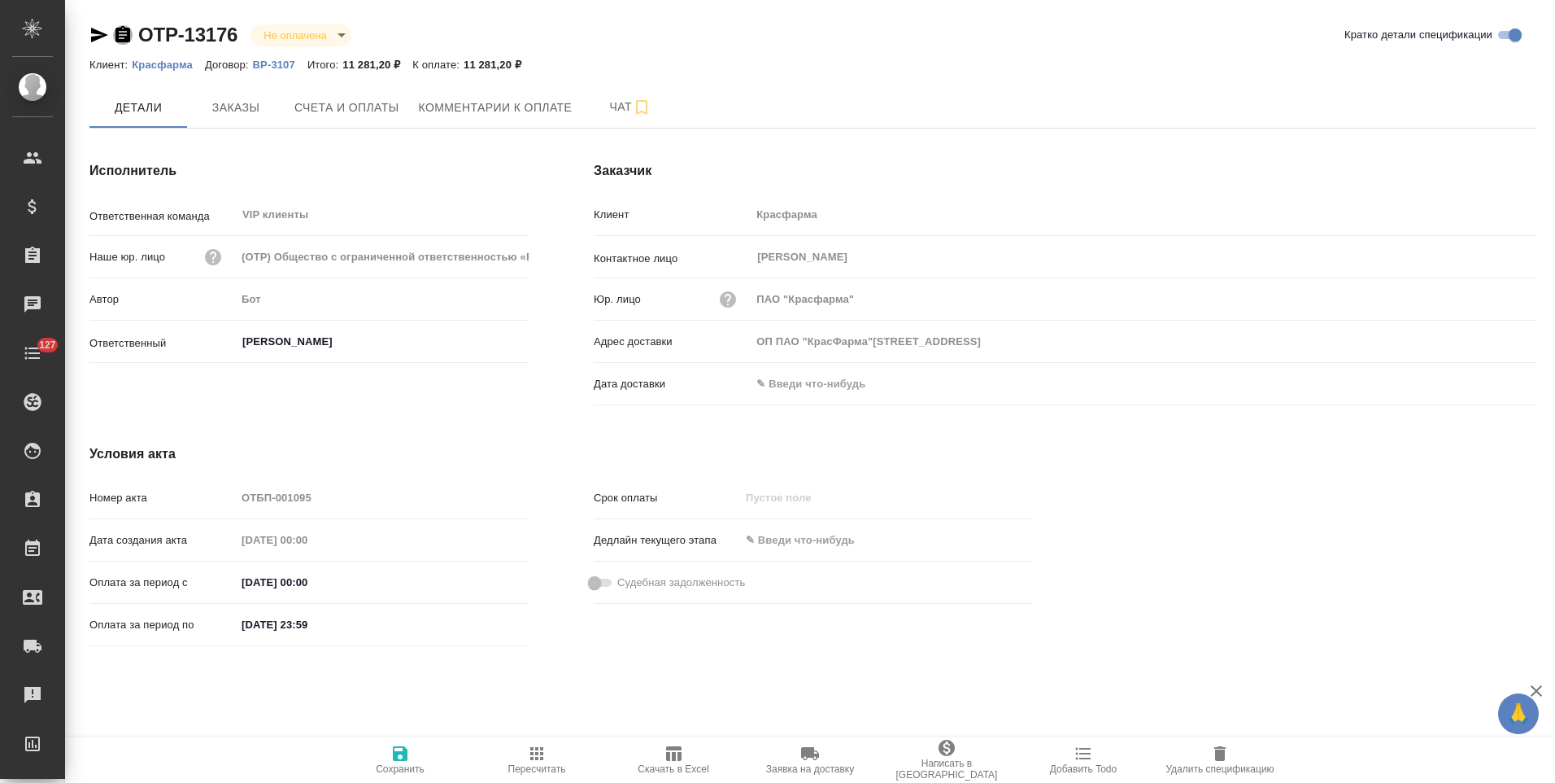
click at [121, 34] on icon "button" at bounding box center [123, 34] width 15 height 16
type input "ОП ПАО "КрасФарма"109044, Москва, РоссияВоронцовская ул., д.20"
drag, startPoint x: 124, startPoint y: 36, endPoint x: 207, endPoint y: 102, distance: 106.0
click at [124, 36] on icon "button" at bounding box center [123, 34] width 15 height 16
click at [120, 37] on icon "button" at bounding box center [123, 34] width 15 height 16
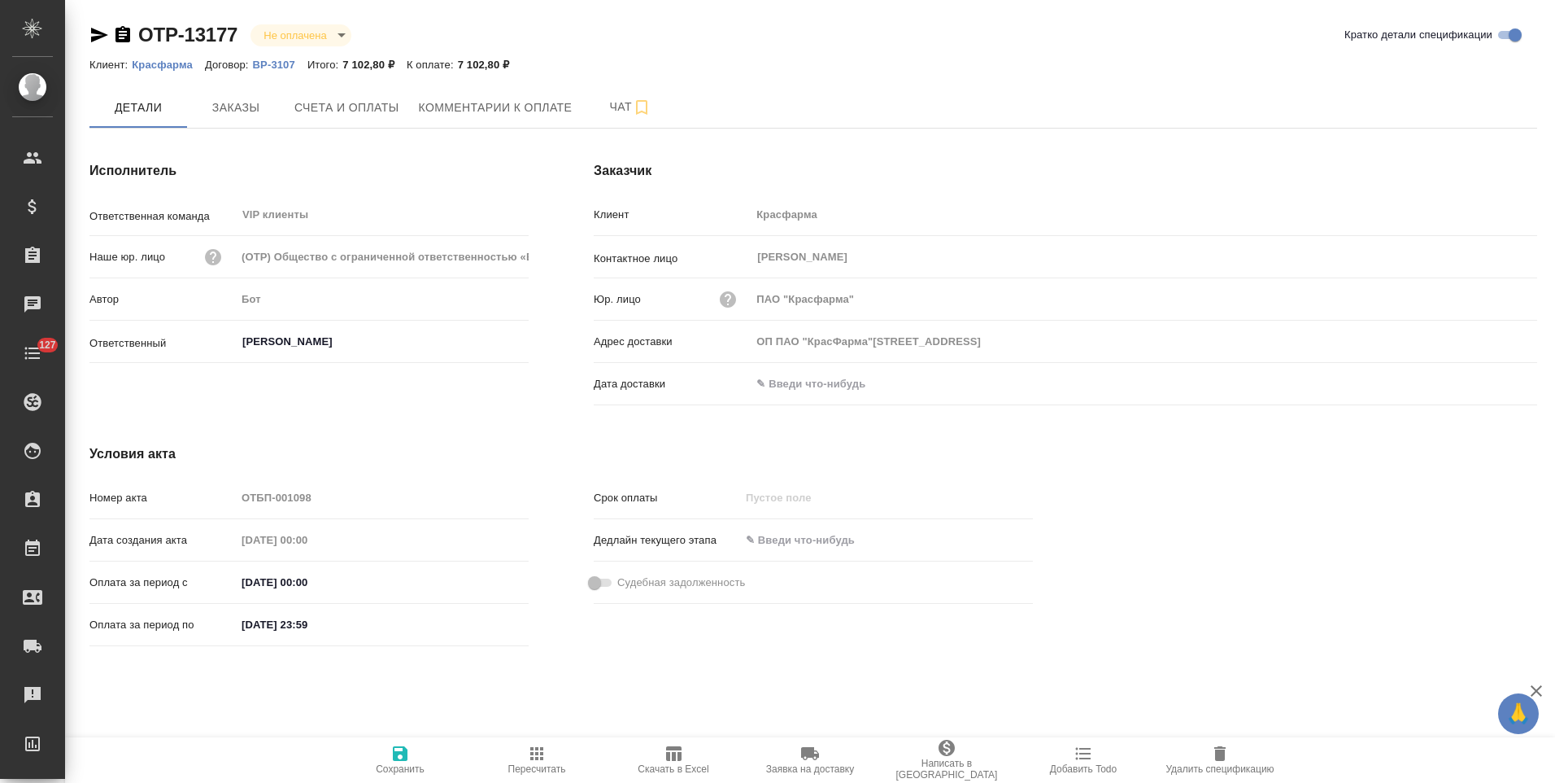
type input "ОП ПАО "КрасФарма"[STREET_ADDRESS]"
click at [124, 37] on icon "button" at bounding box center [123, 34] width 15 height 16
type input "ОП ПАО "КрасФарма"[STREET_ADDRESS]"
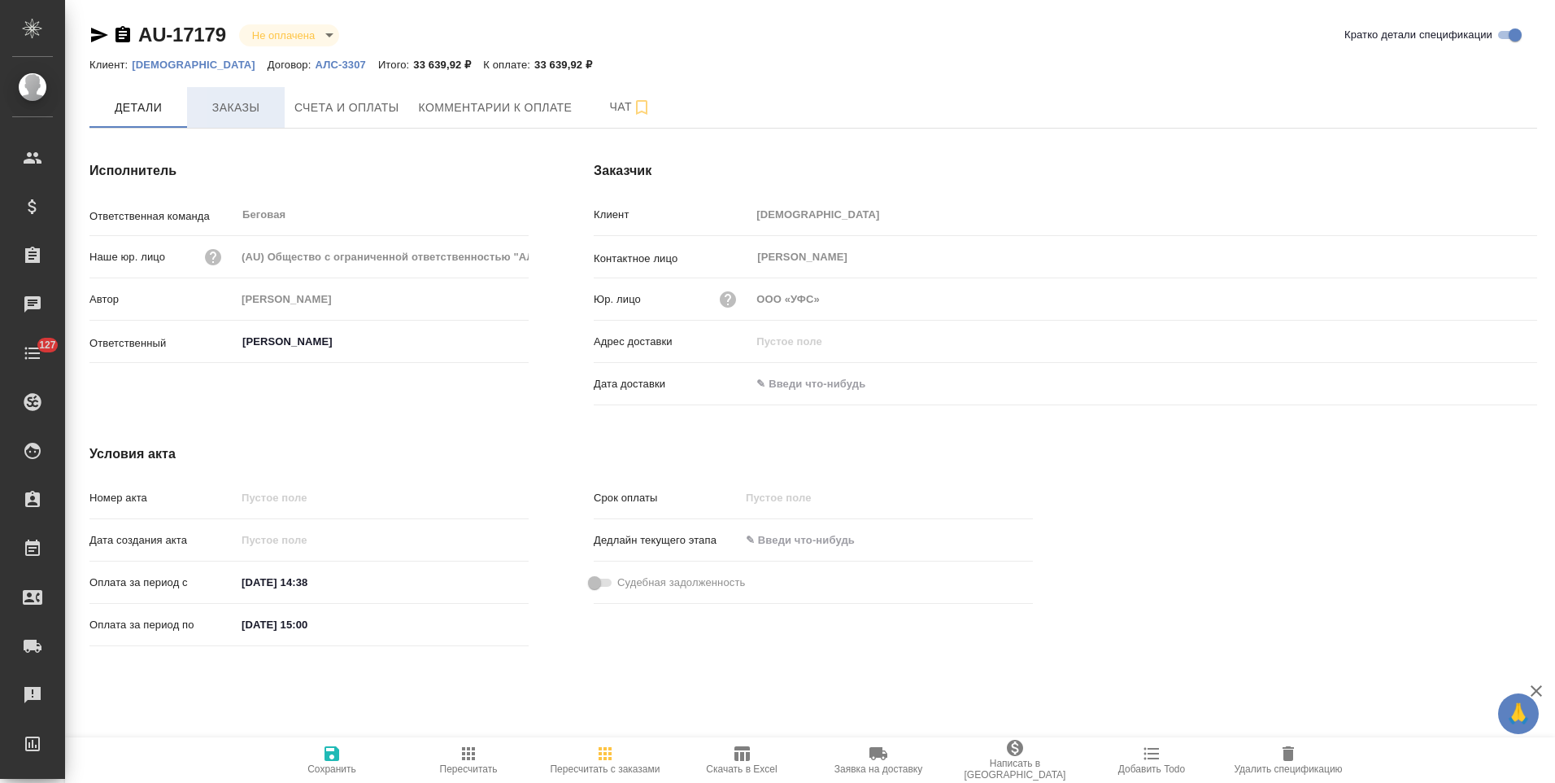
click at [224, 111] on span "Заказы" at bounding box center [236, 108] width 78 height 20
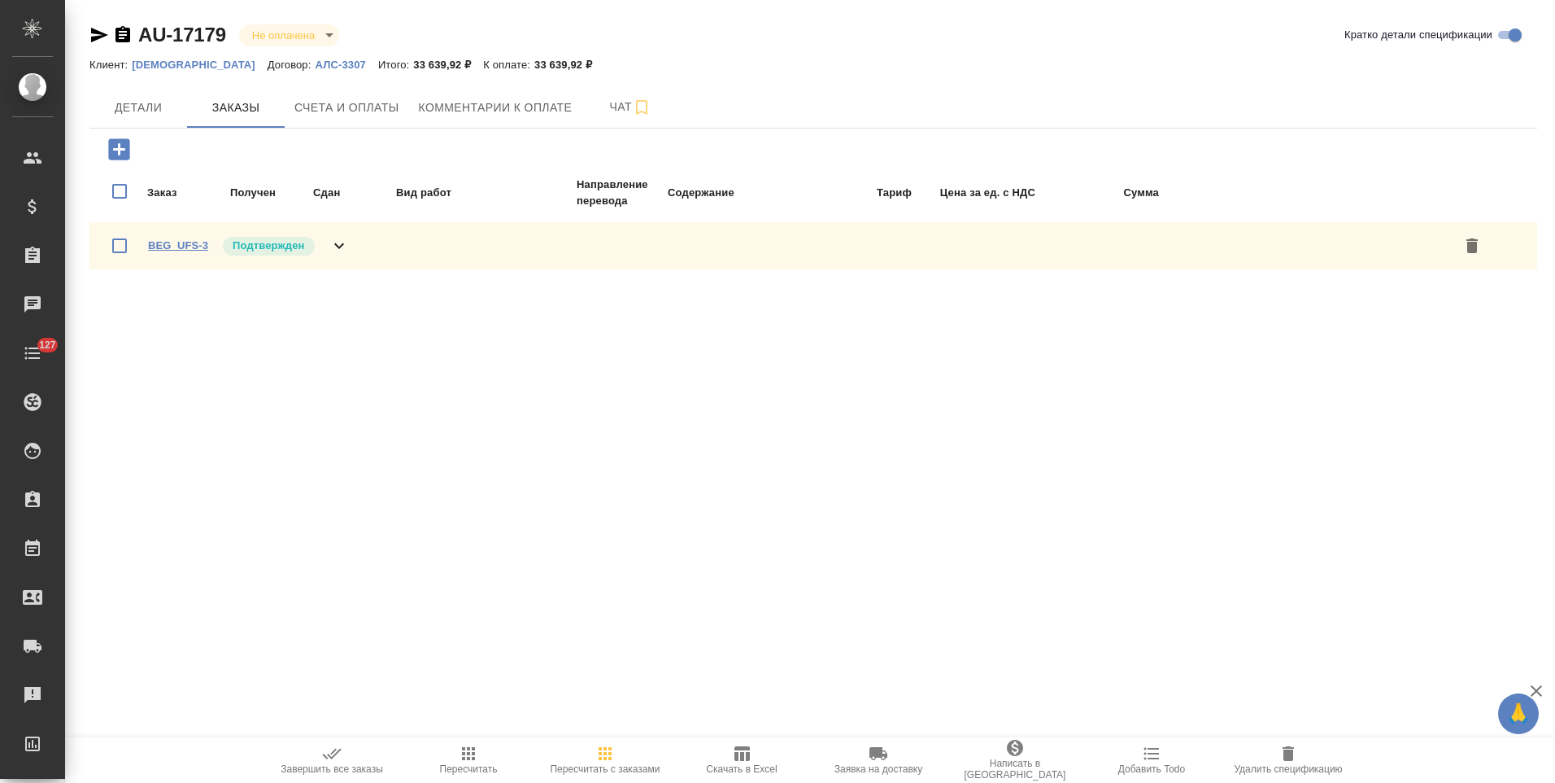
click at [175, 243] on link "BEG_UFS-3" at bounding box center [178, 245] width 60 height 12
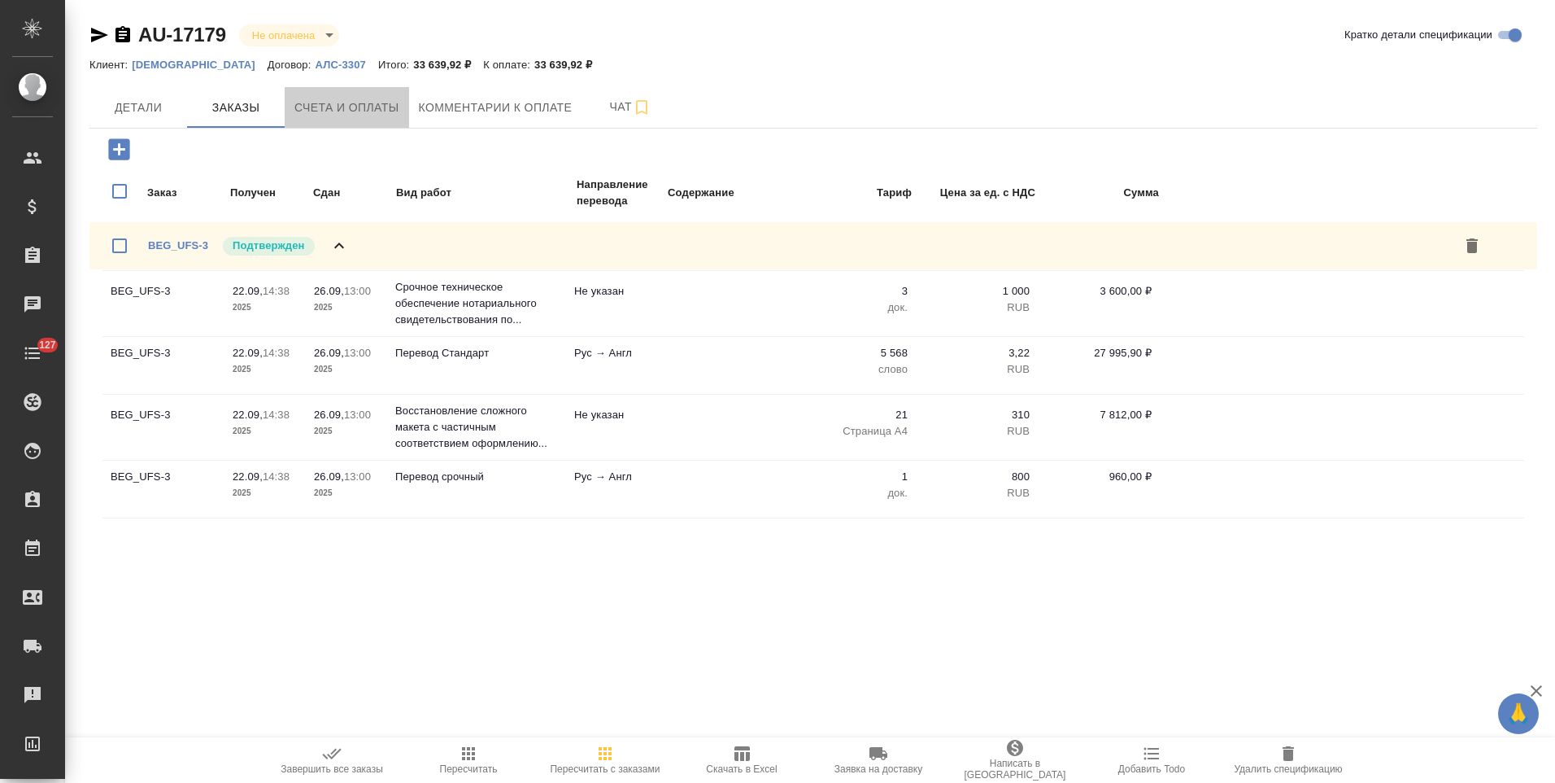
drag, startPoint x: 376, startPoint y: 107, endPoint x: 662, endPoint y: 35, distance: 295.4
click at [382, 106] on span "Счета и оплаты" at bounding box center [346, 108] width 105 height 20
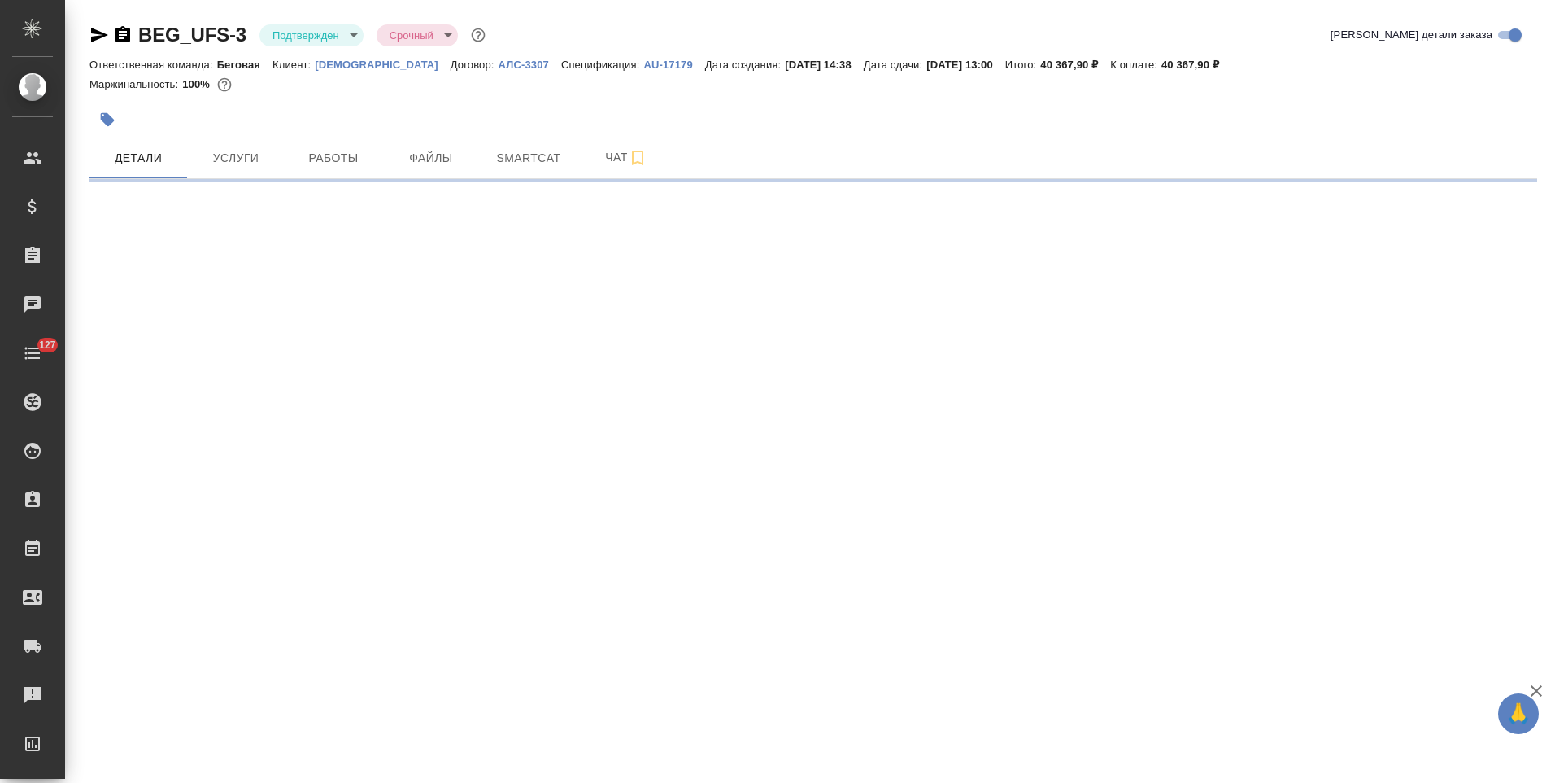
select select "RU"
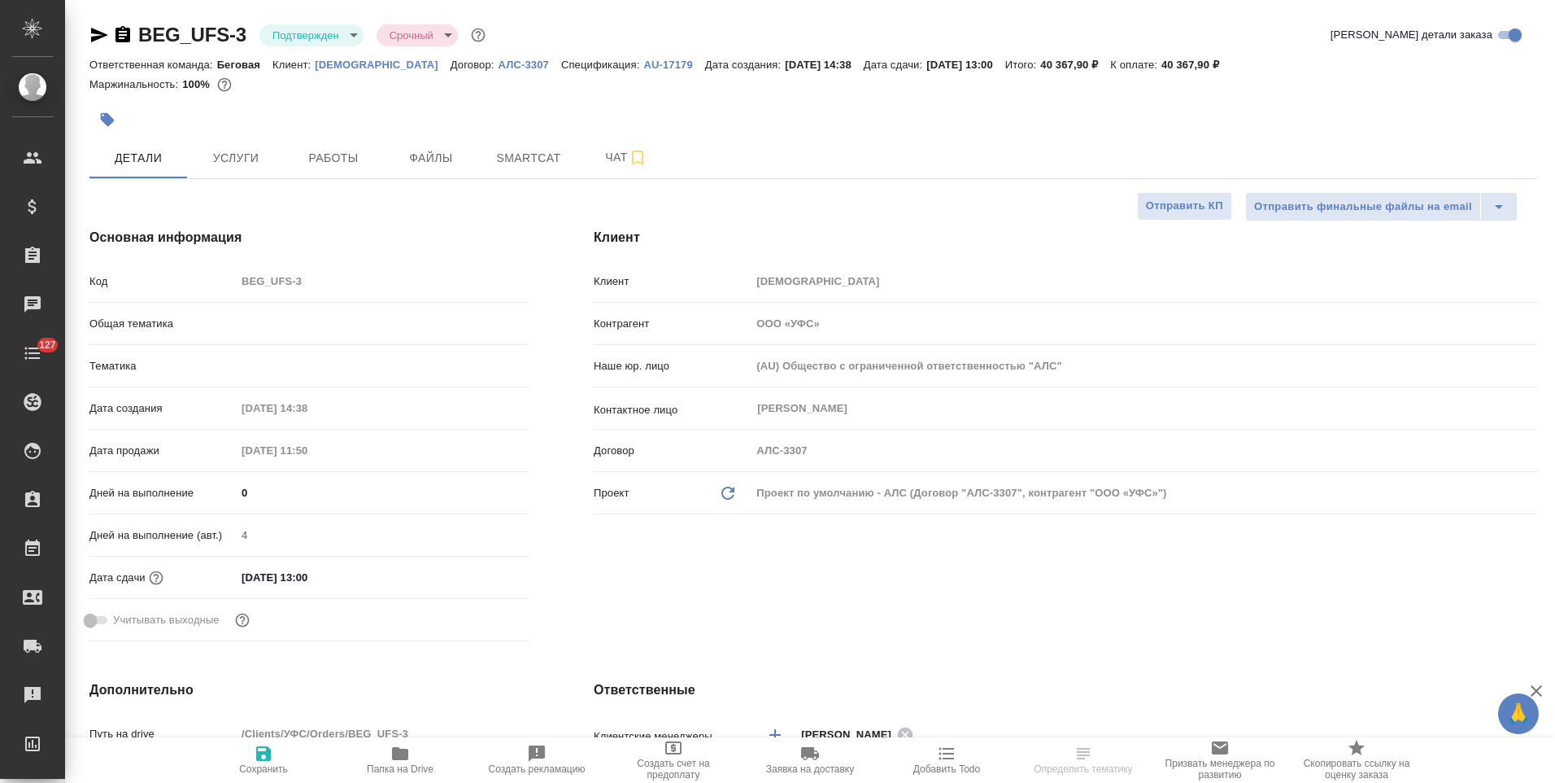
type textarea "x"
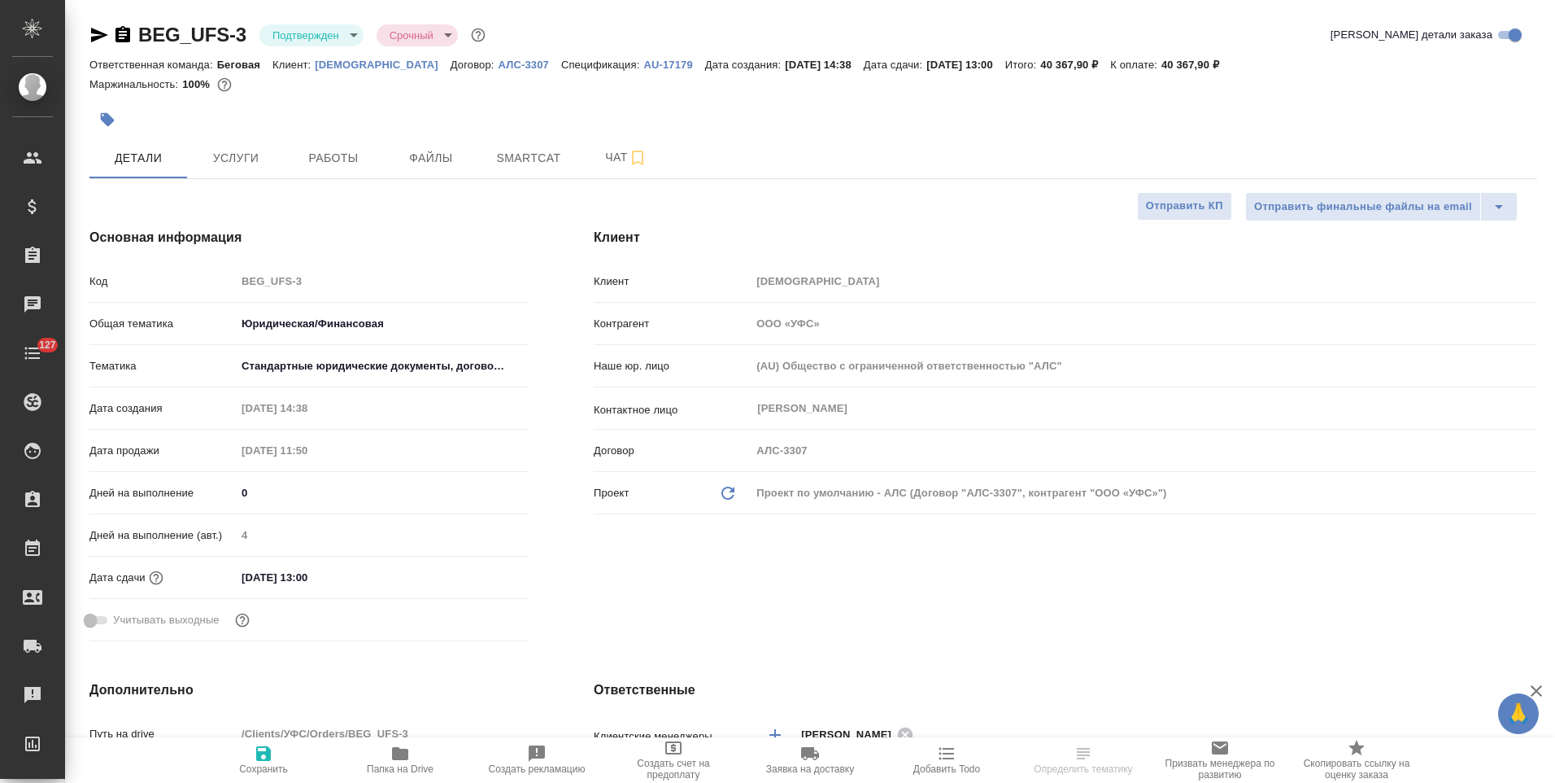
type textarea "x"
click at [241, 161] on span "Услуги" at bounding box center [236, 158] width 78 height 20
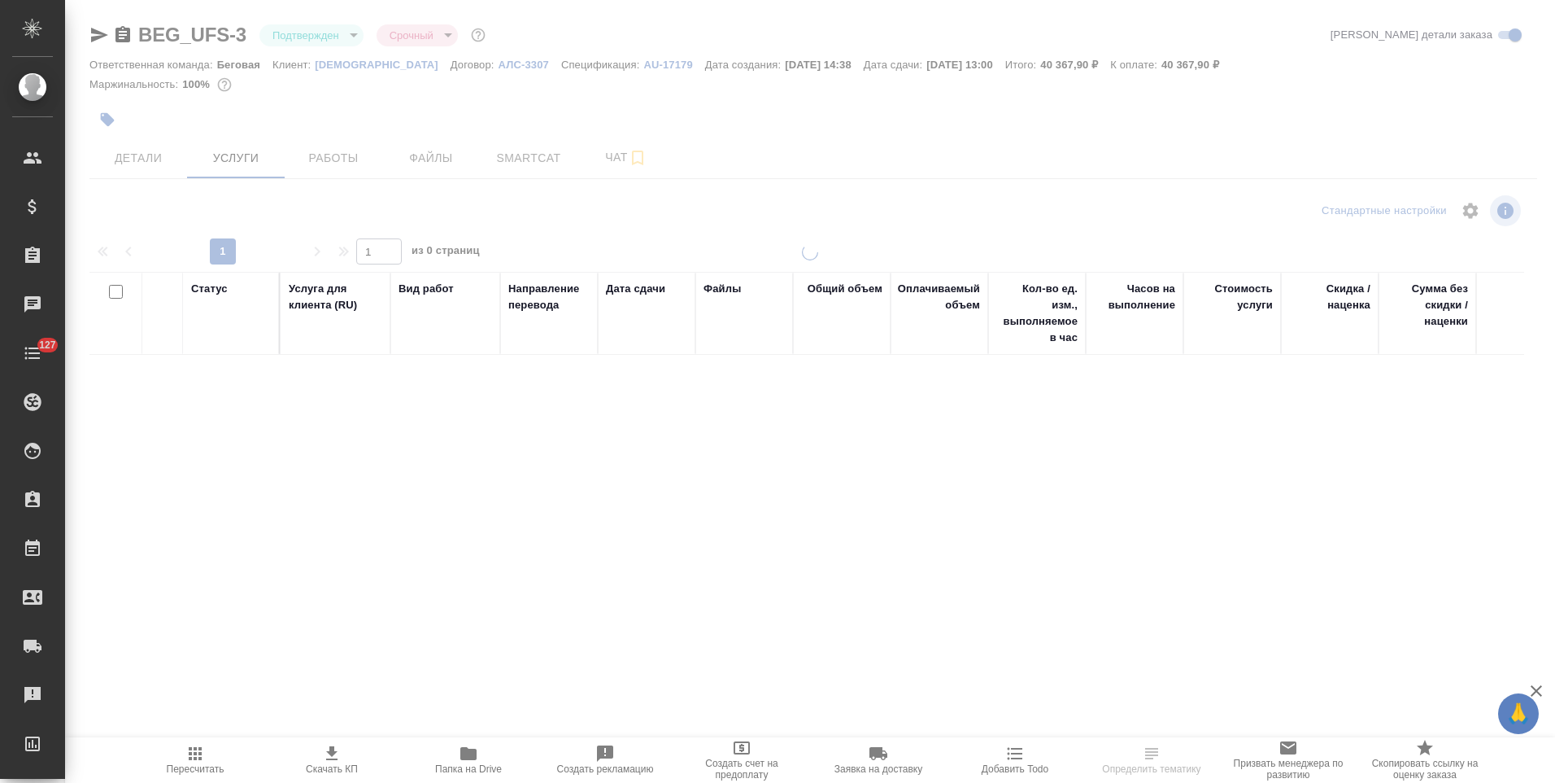
click at [337, 760] on icon "button" at bounding box center [331, 753] width 11 height 14
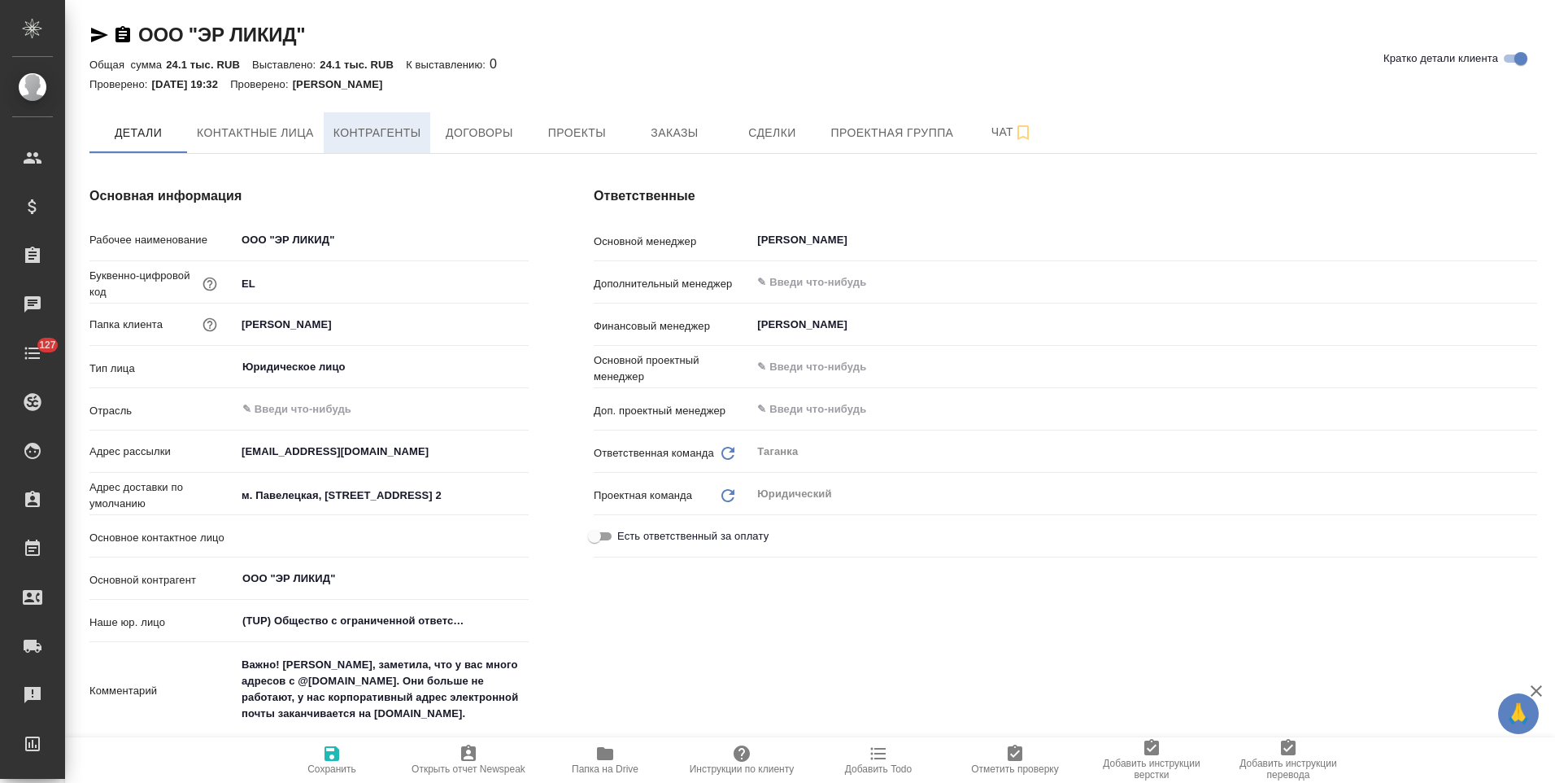
click at [385, 126] on span "Контрагенты" at bounding box center [378, 133] width 88 height 20
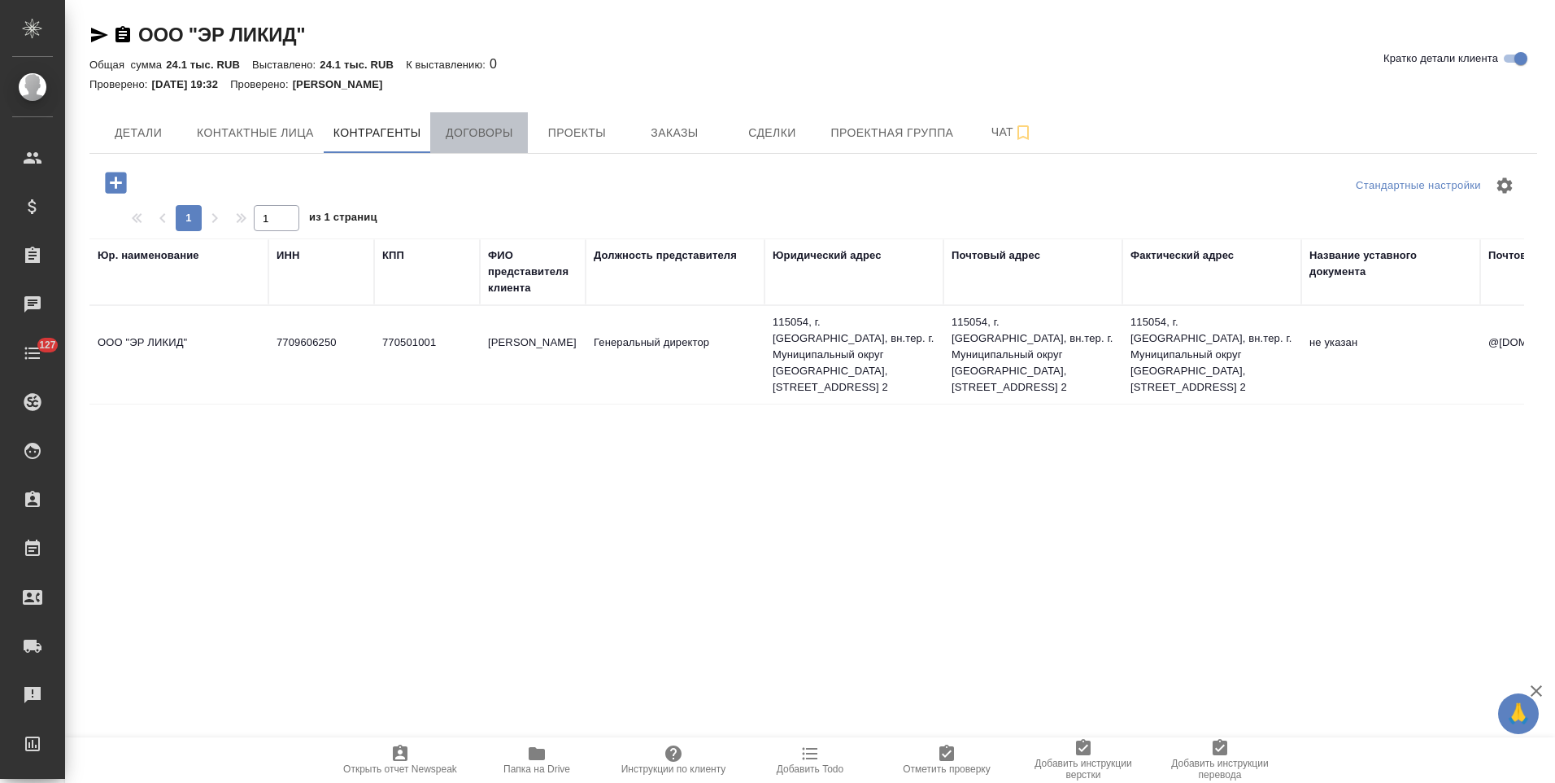
click at [455, 130] on span "Договоры" at bounding box center [479, 133] width 78 height 20
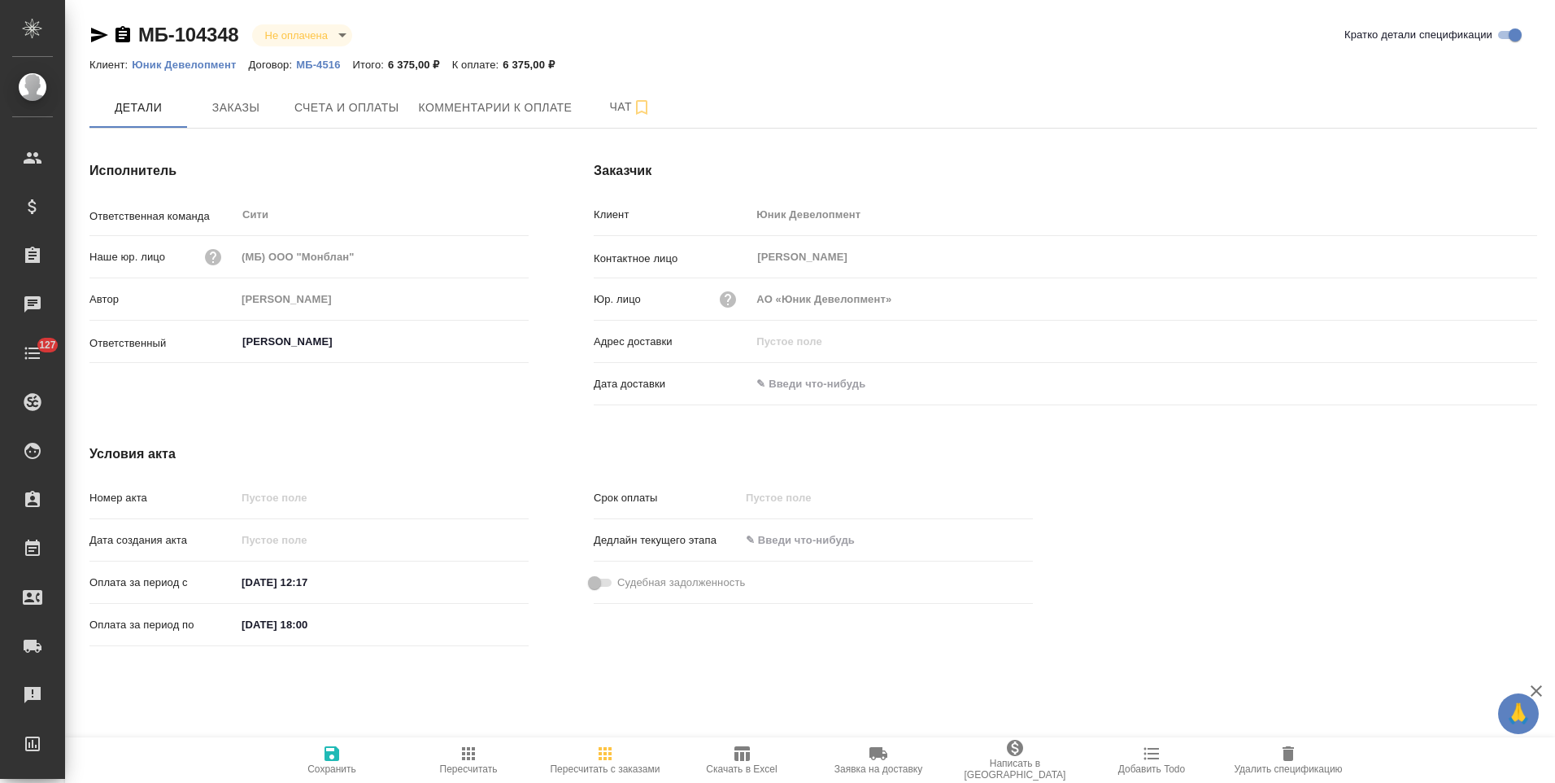
click at [324, 61] on p "МБ-4516" at bounding box center [324, 65] width 56 height 12
click at [120, 33] on icon "button" at bounding box center [123, 34] width 15 height 16
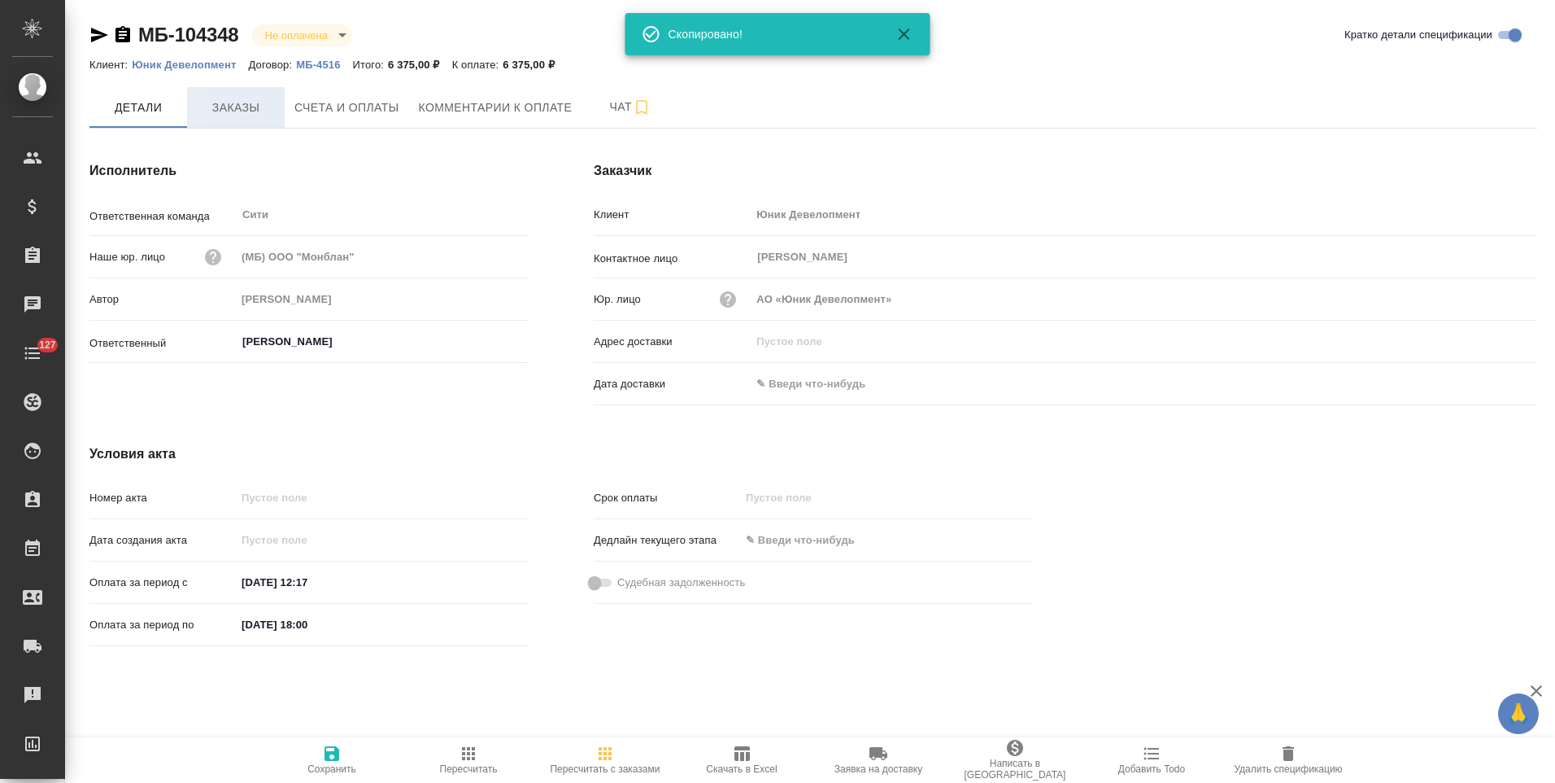
click at [249, 112] on span "Заказы" at bounding box center [236, 108] width 78 height 20
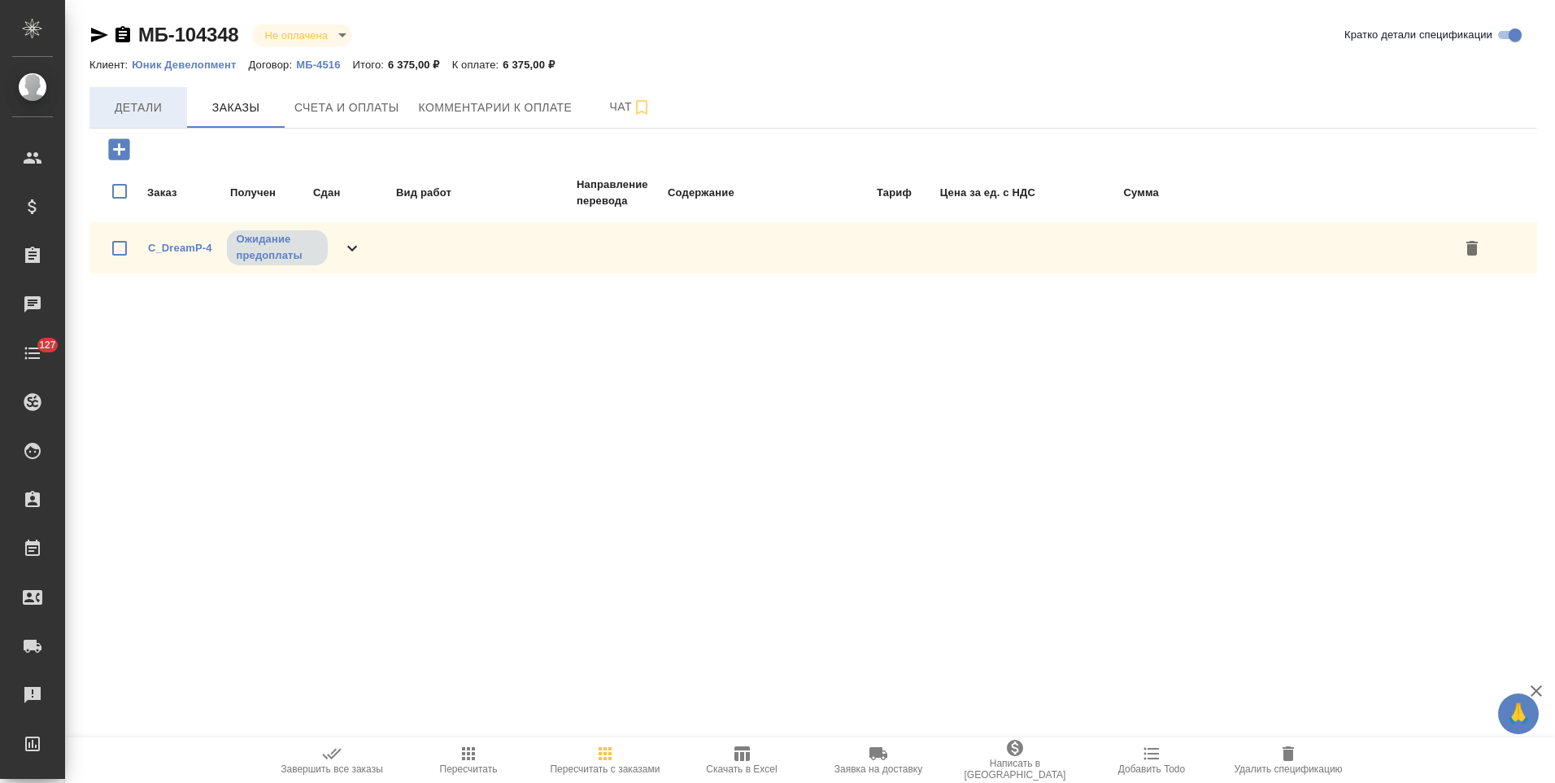
click at [131, 107] on span "Детали" at bounding box center [138, 108] width 78 height 20
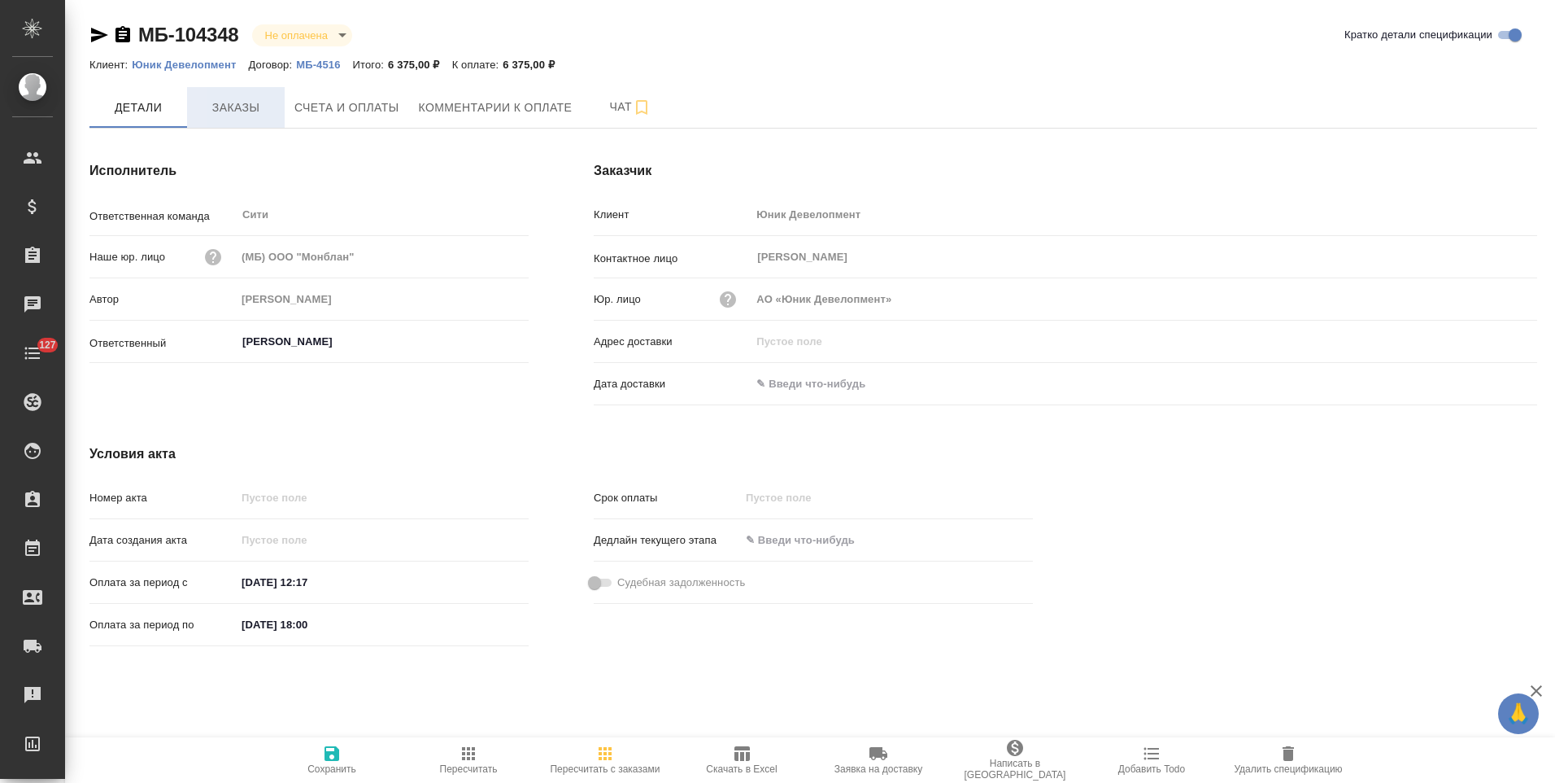
click at [246, 103] on span "Заказы" at bounding box center [236, 108] width 78 height 20
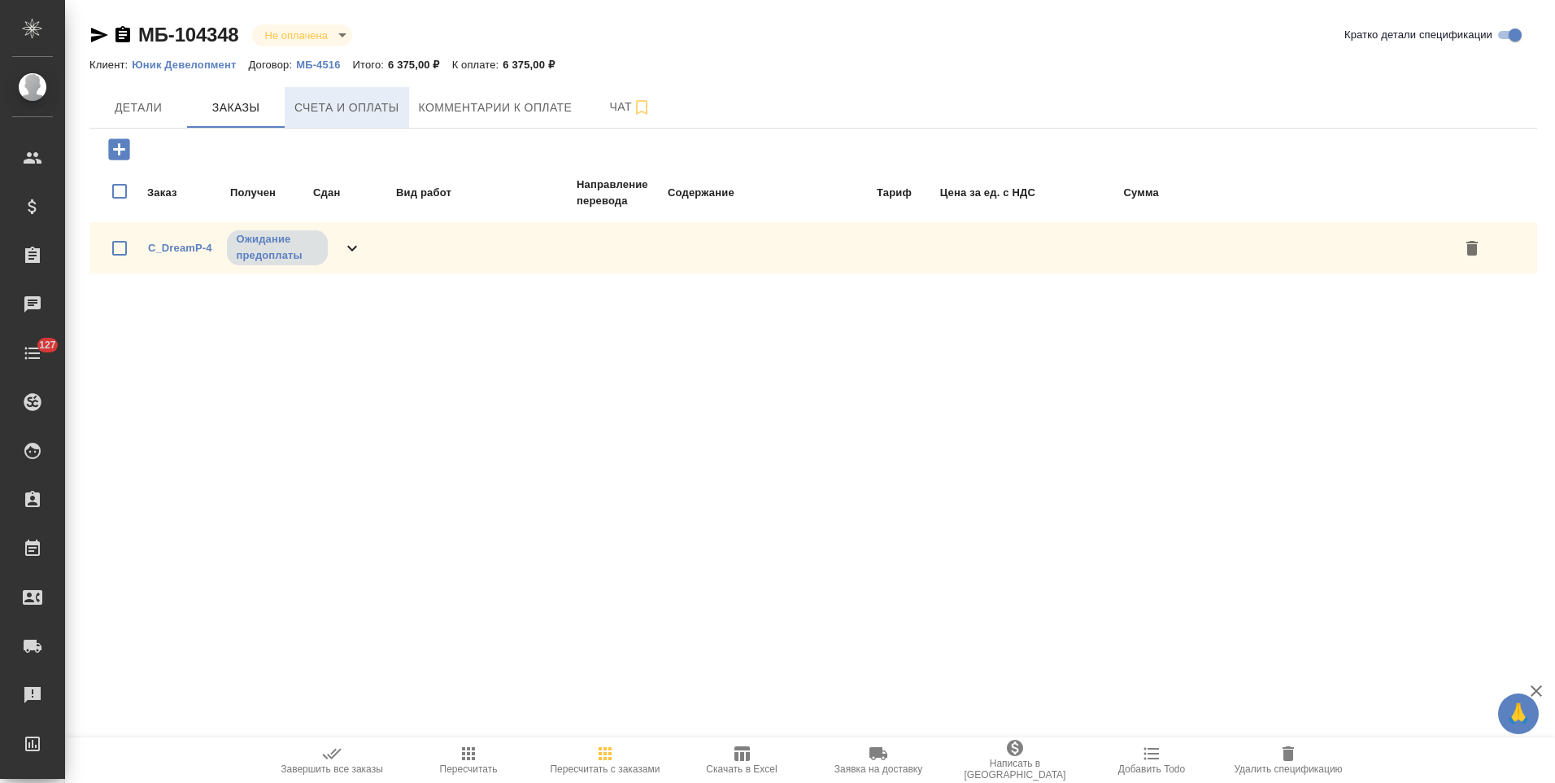
click at [369, 111] on span "Счета и оплаты" at bounding box center [346, 108] width 105 height 20
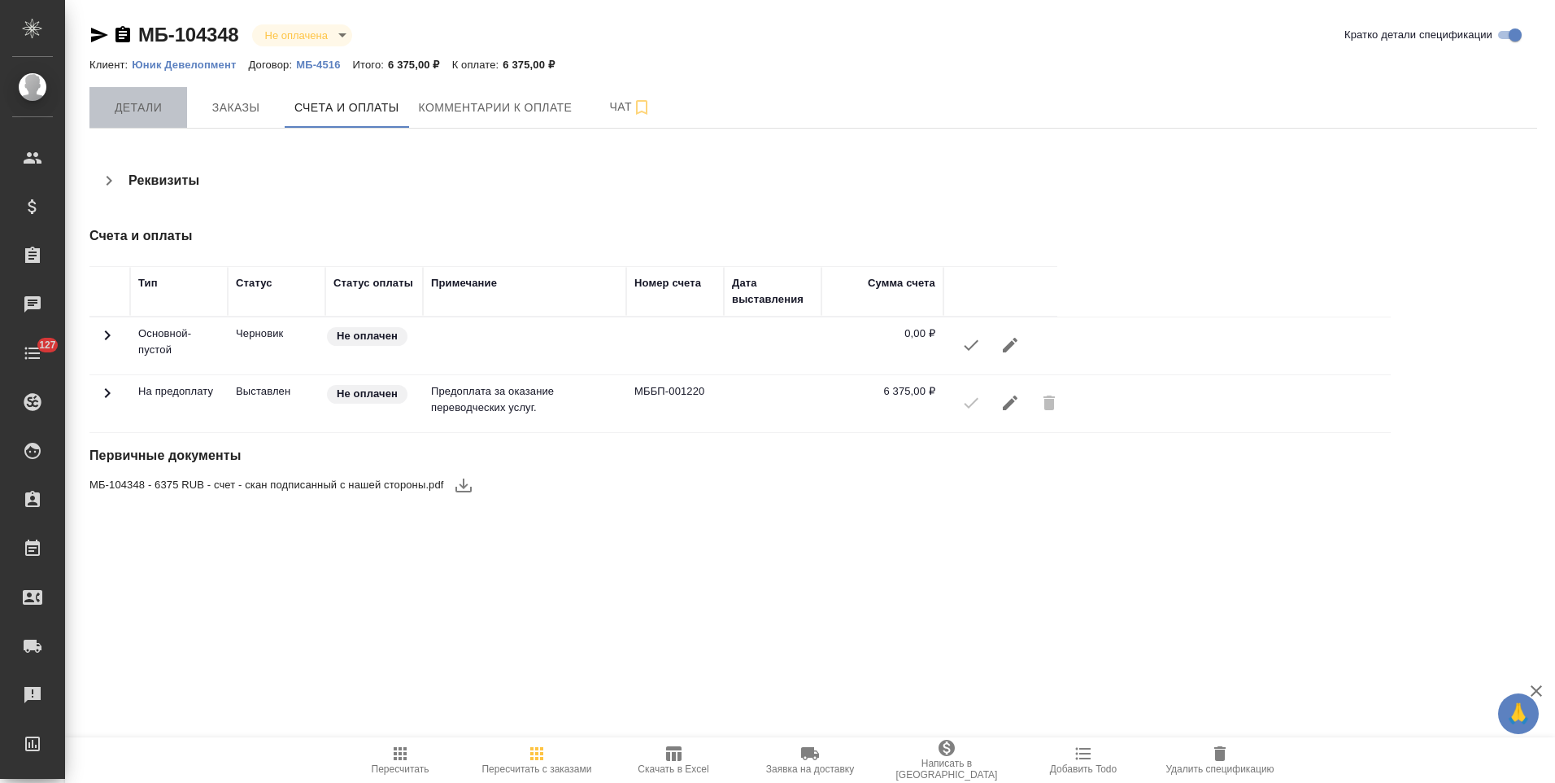
click at [153, 117] on span "Детали" at bounding box center [138, 108] width 78 height 20
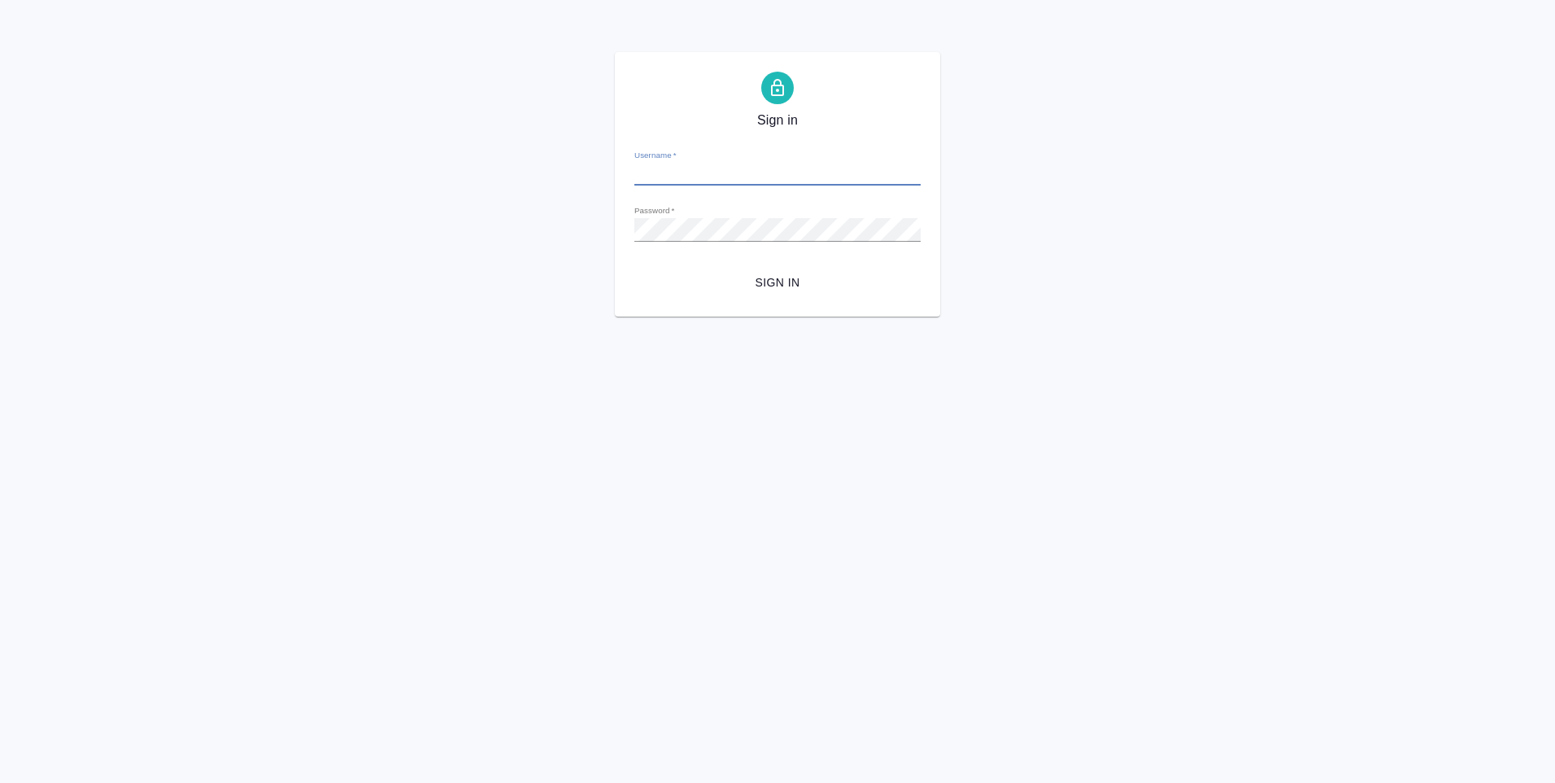
type input "[PERSON_NAME][EMAIL_ADDRESS][DOMAIN_NAME]"
click at [783, 279] on span "Sign in" at bounding box center [778, 283] width 260 height 20
